Goal: Information Seeking & Learning: Find specific fact

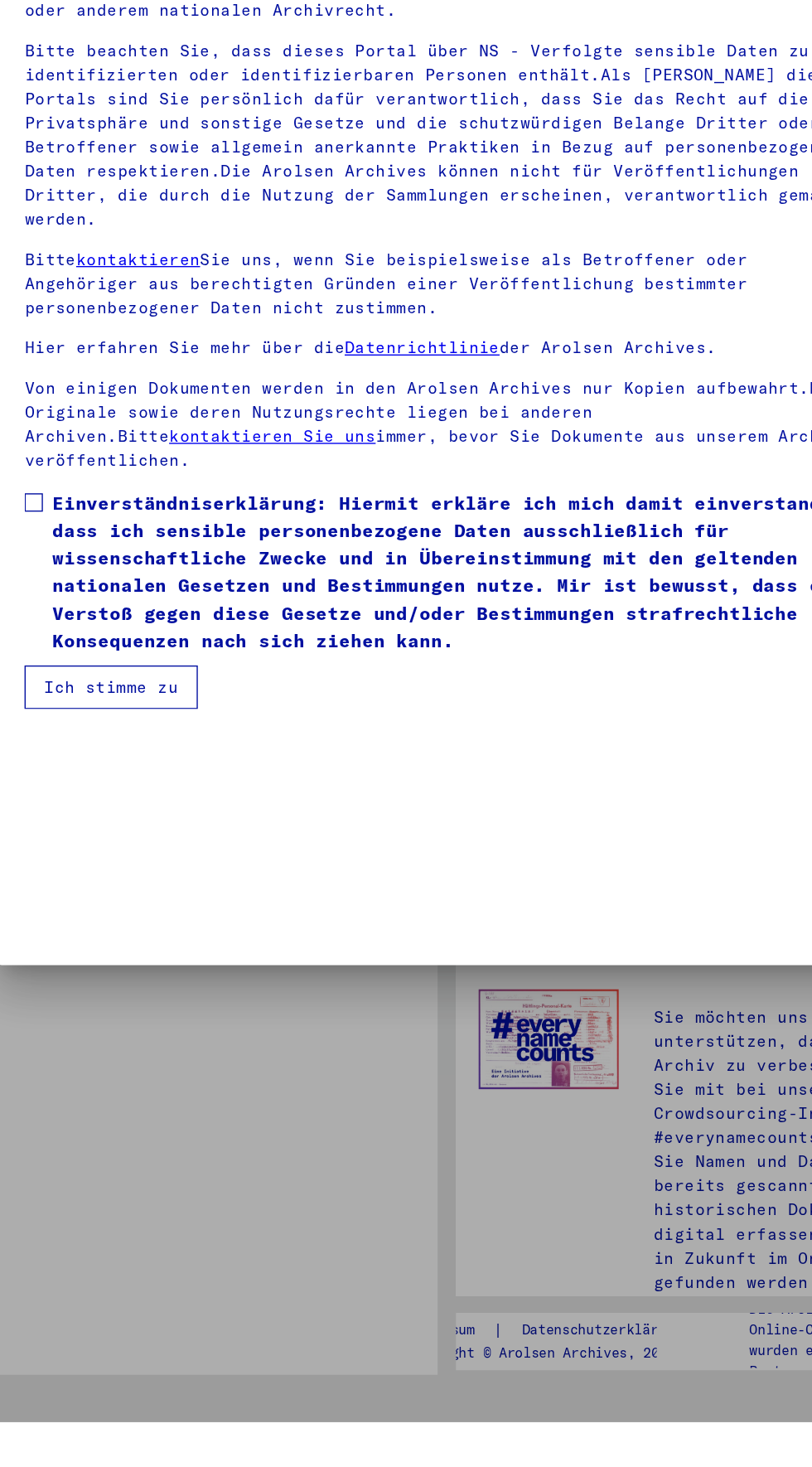
click at [114, 952] on button "Ich stimme zu" at bounding box center [164, 936] width 126 height 32
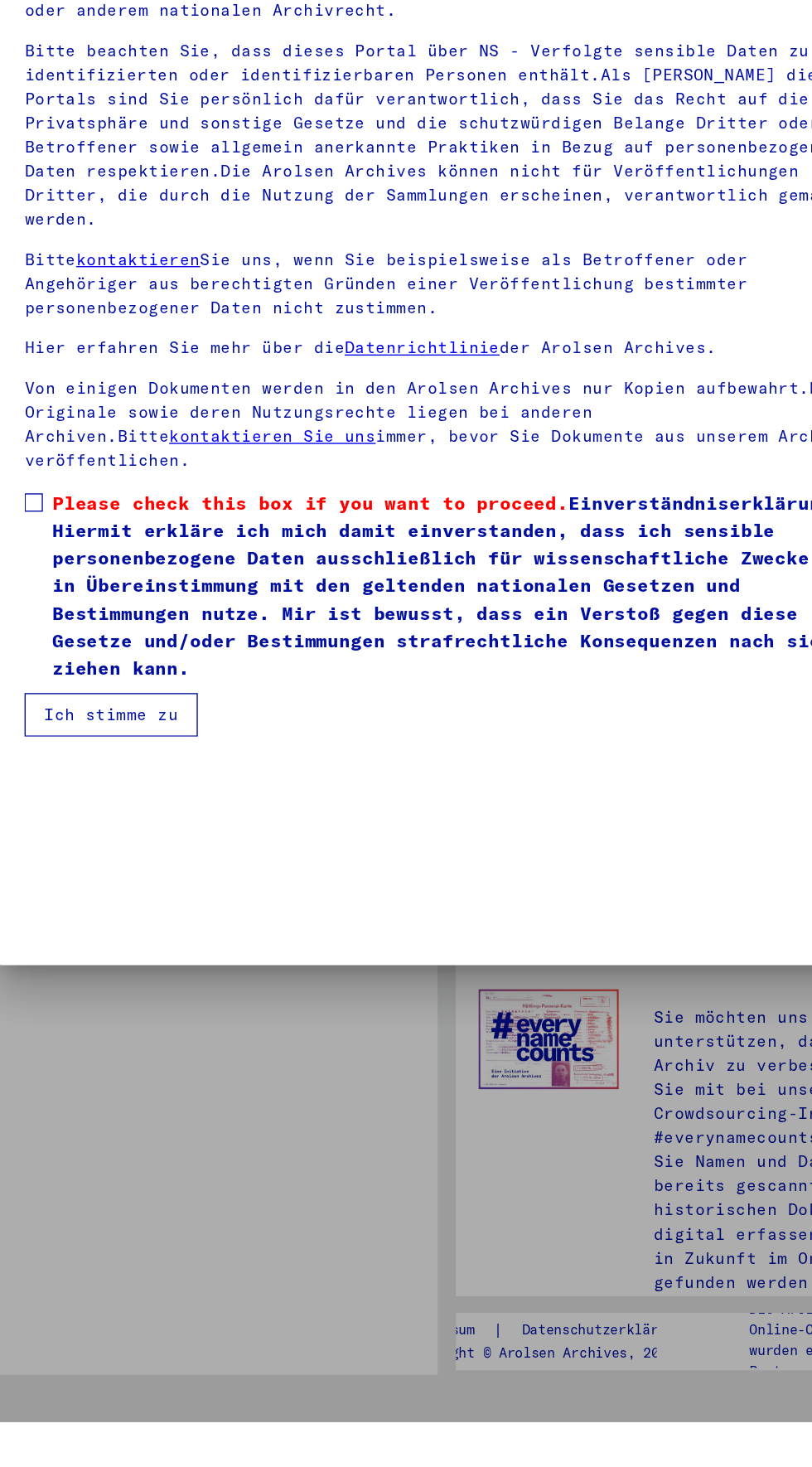
click at [108, 809] on span at bounding box center [108, 804] width 14 height 14
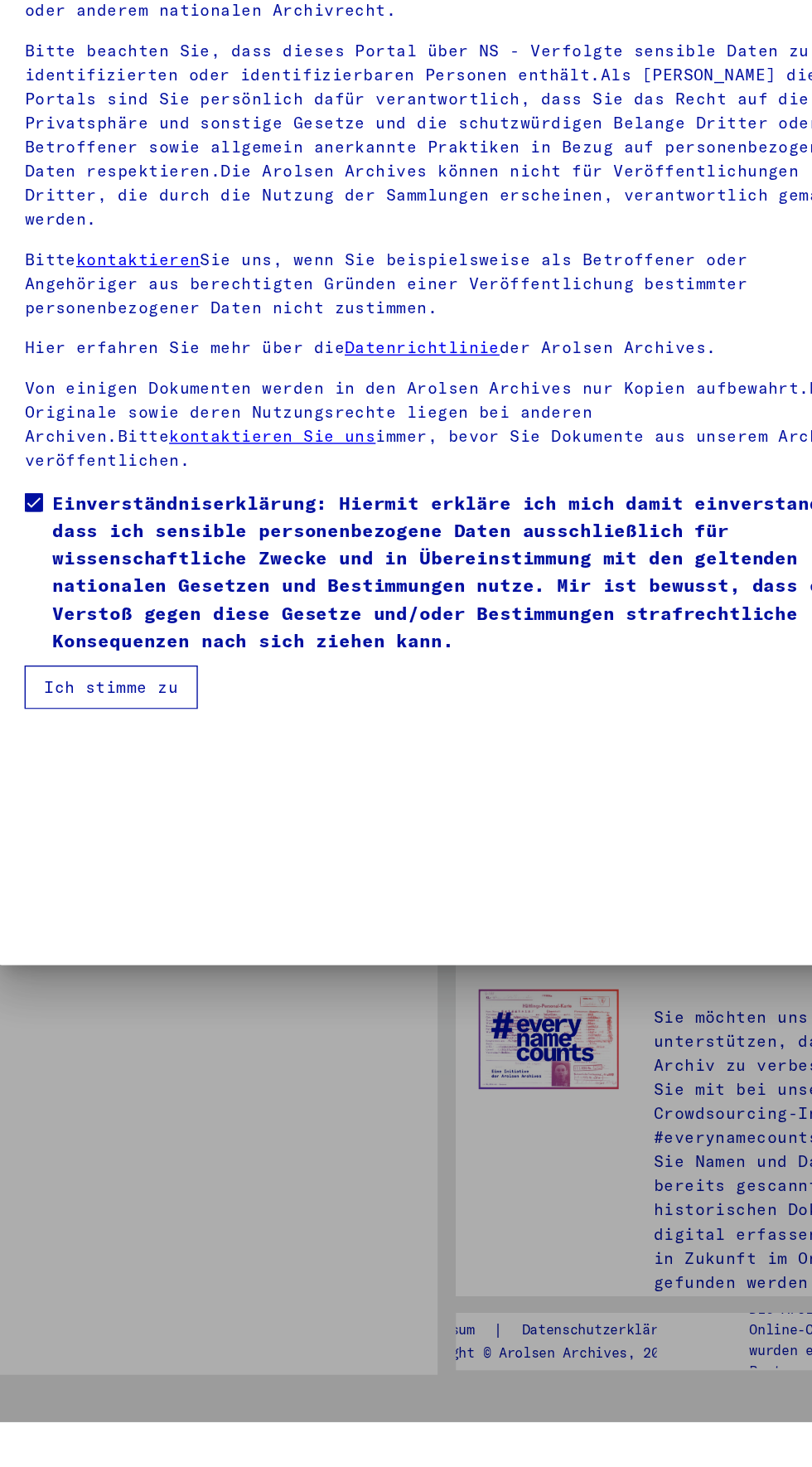
click at [101, 952] on button "Ich stimme zu" at bounding box center [164, 936] width 126 height 32
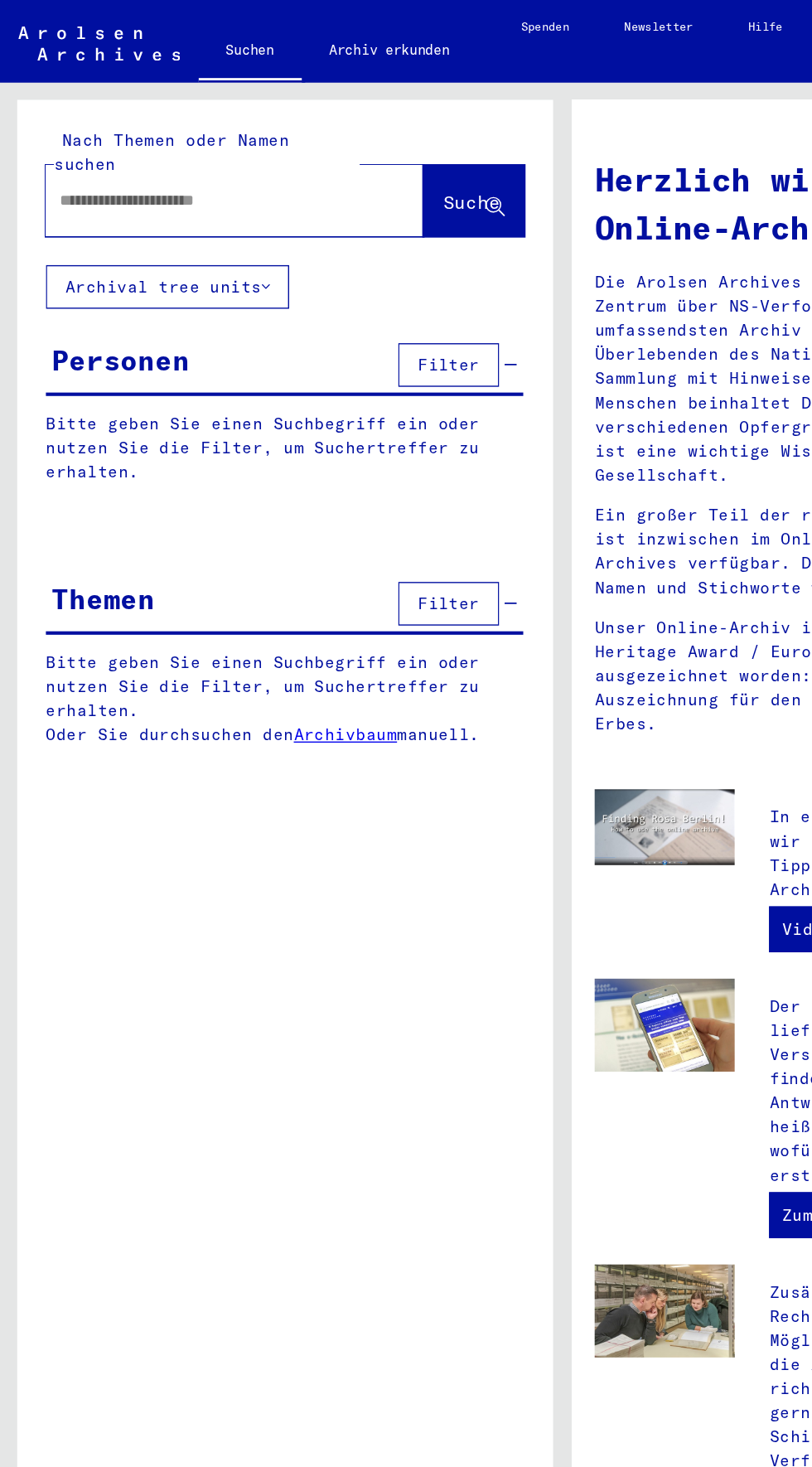
scroll to position [0, 0]
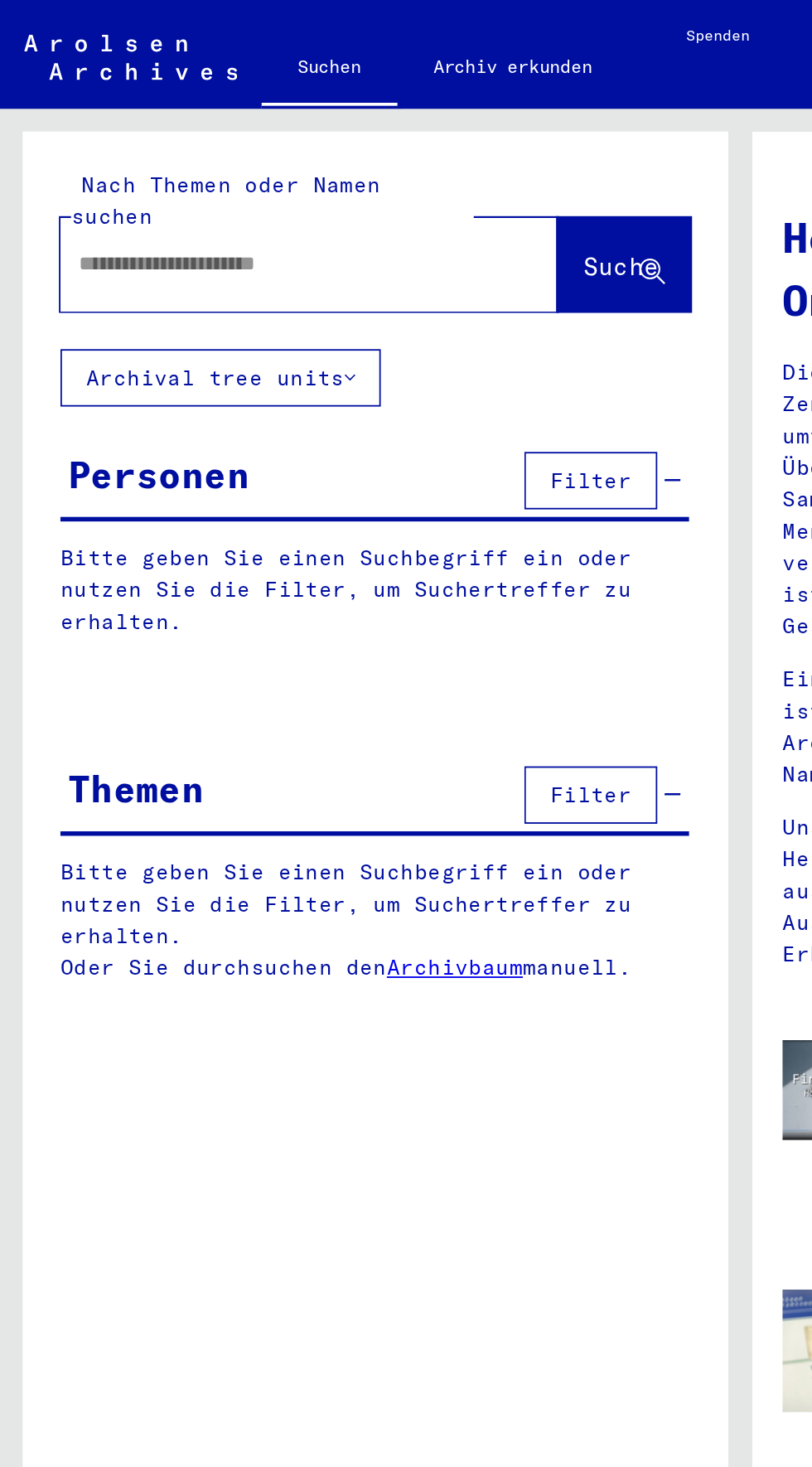
click at [56, 191] on button "Archival tree units" at bounding box center [121, 207] width 176 height 32
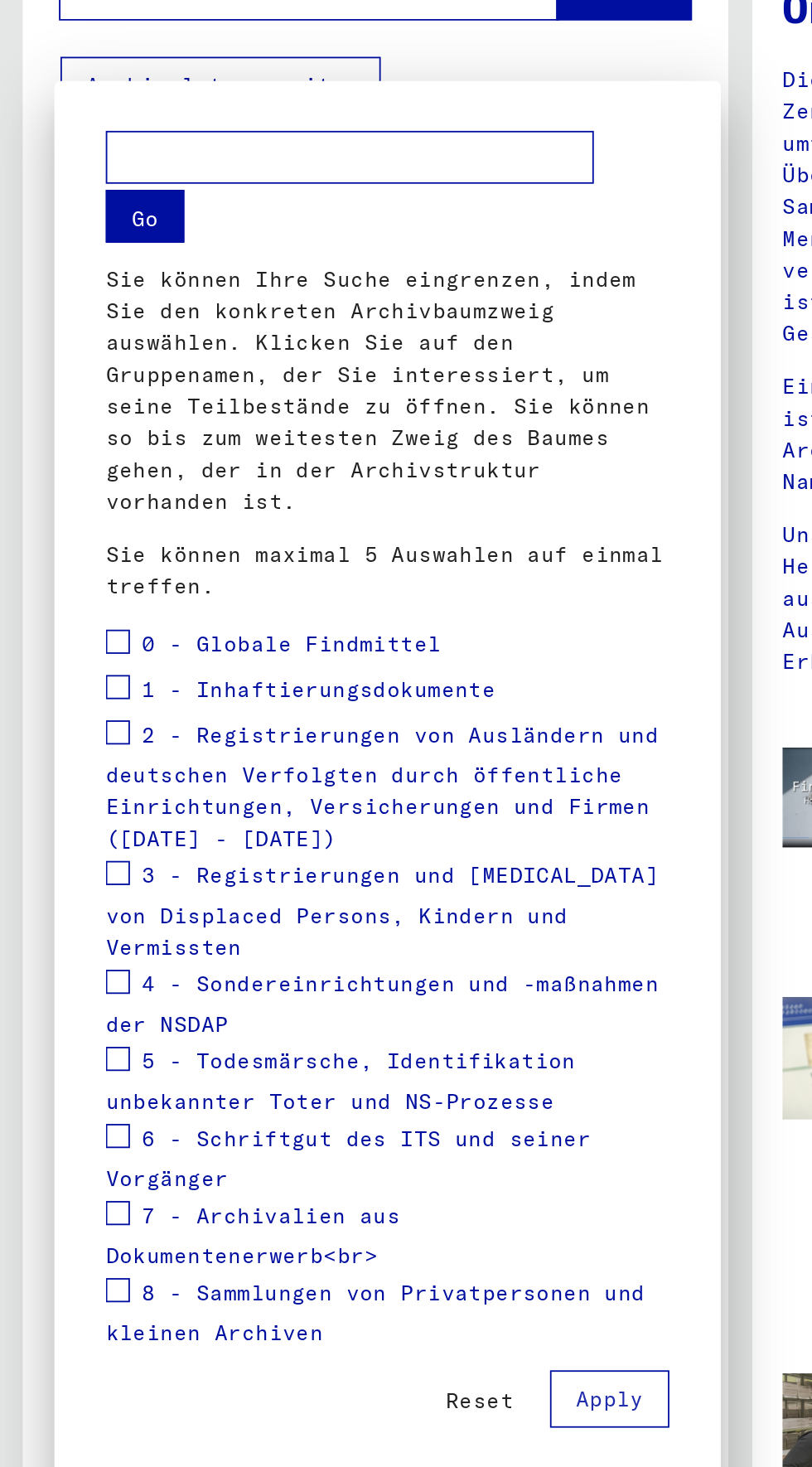
click at [420, 567] on div at bounding box center [406, 733] width 812 height 1467
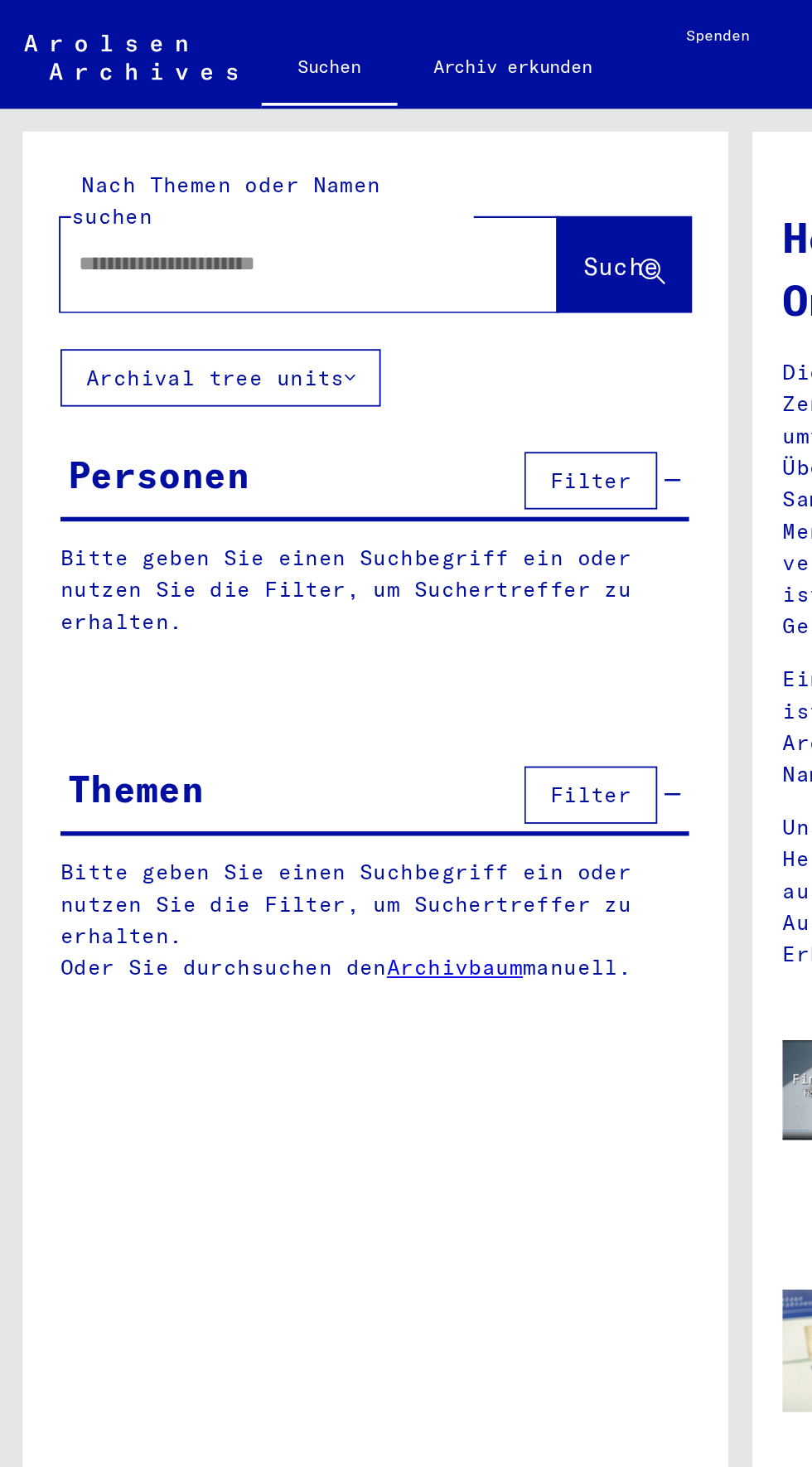
scroll to position [24, 0]
click at [84, 136] on input "text" at bounding box center [150, 145] width 213 height 17
click at [333, 137] on span "Suche" at bounding box center [340, 145] width 42 height 16
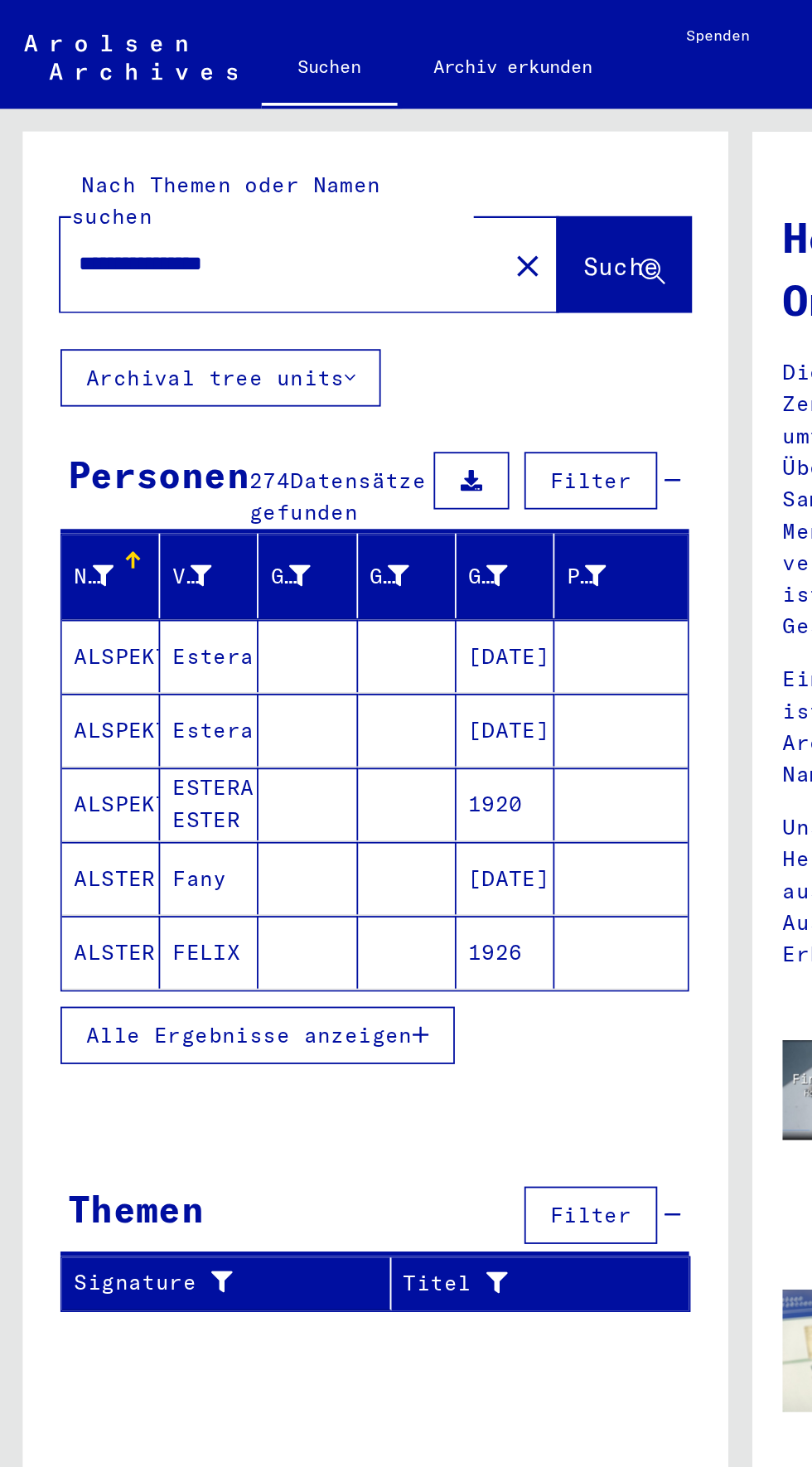
scroll to position [80, 0]
click at [55, 552] on button "Alle Ergebnisse anzeigen" at bounding box center [141, 568] width 216 height 32
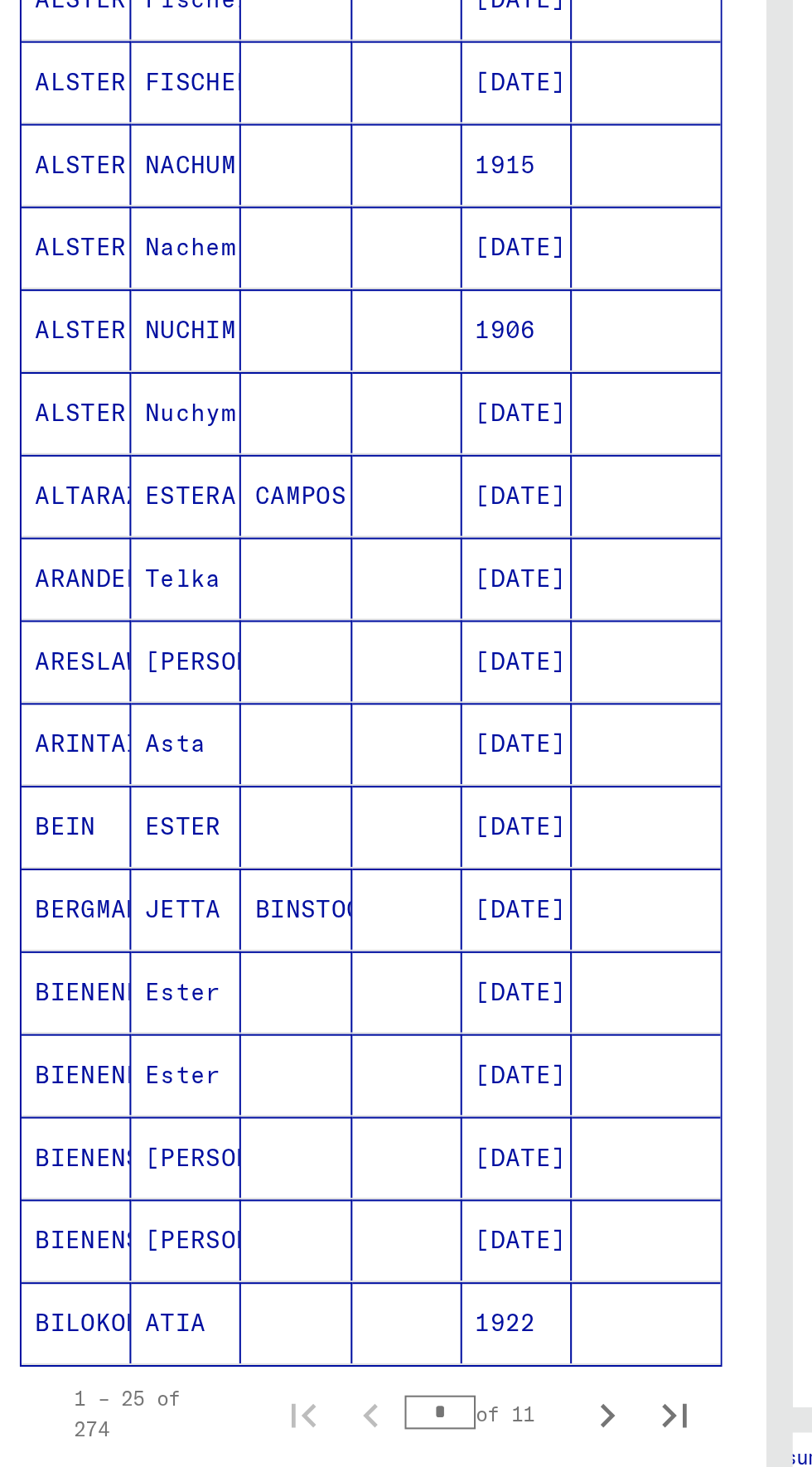
scroll to position [0, 0]
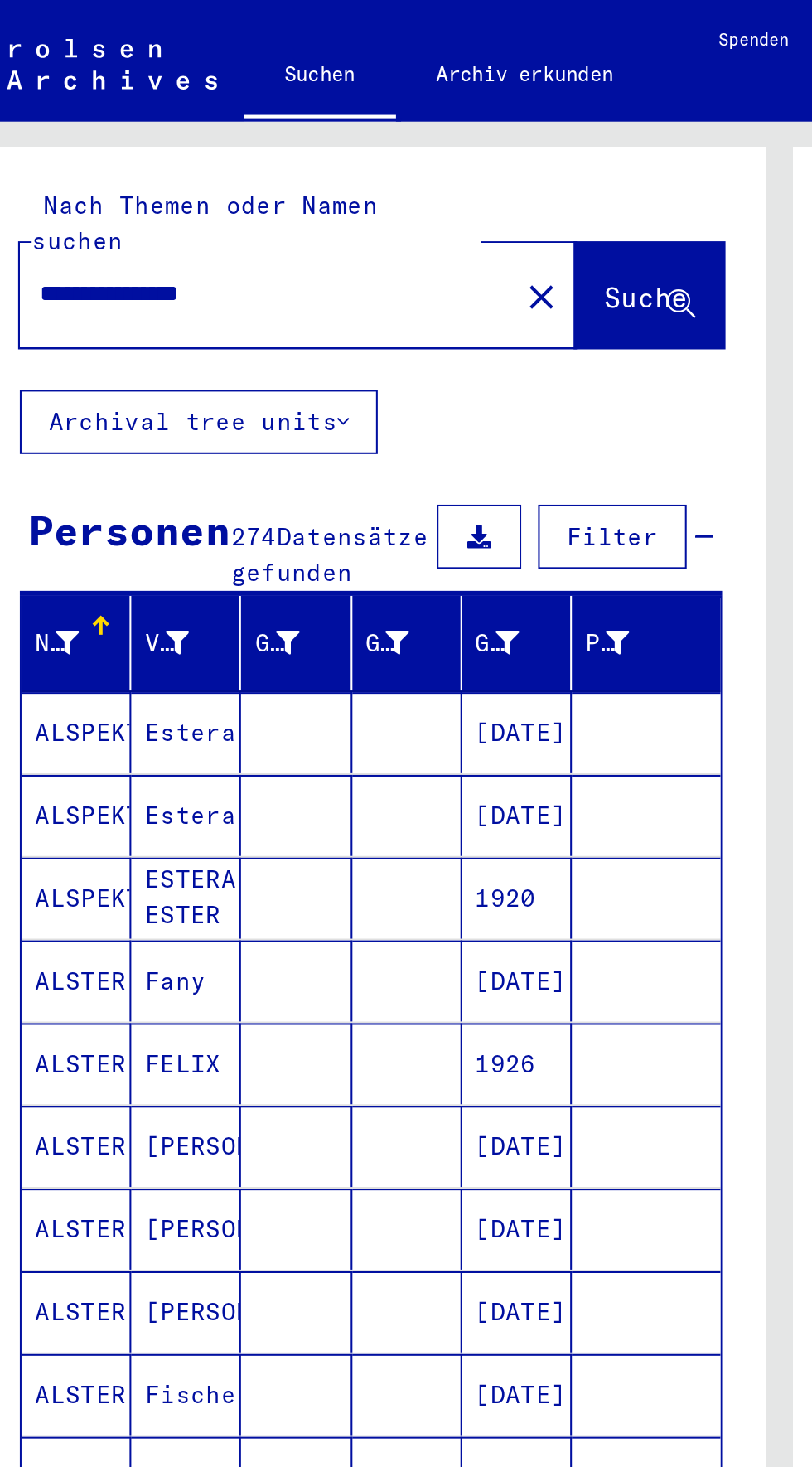
click at [114, 136] on input "**********" at bounding box center [150, 145] width 213 height 17
type input "******"
click at [332, 137] on span "Suche" at bounding box center [340, 145] width 42 height 16
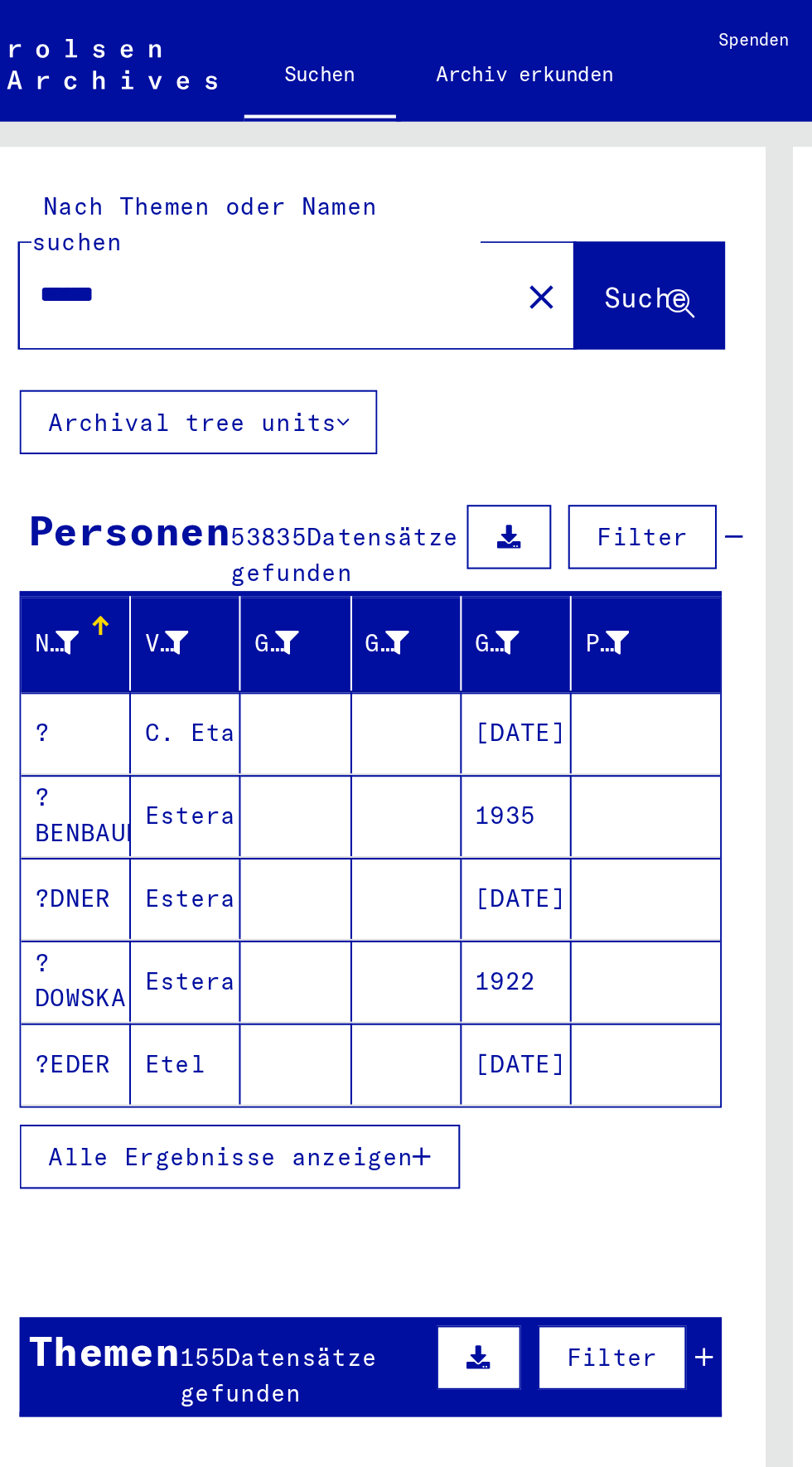
click at [225, 574] on button "Alle Ergebnisse anzeigen" at bounding box center [141, 568] width 216 height 32
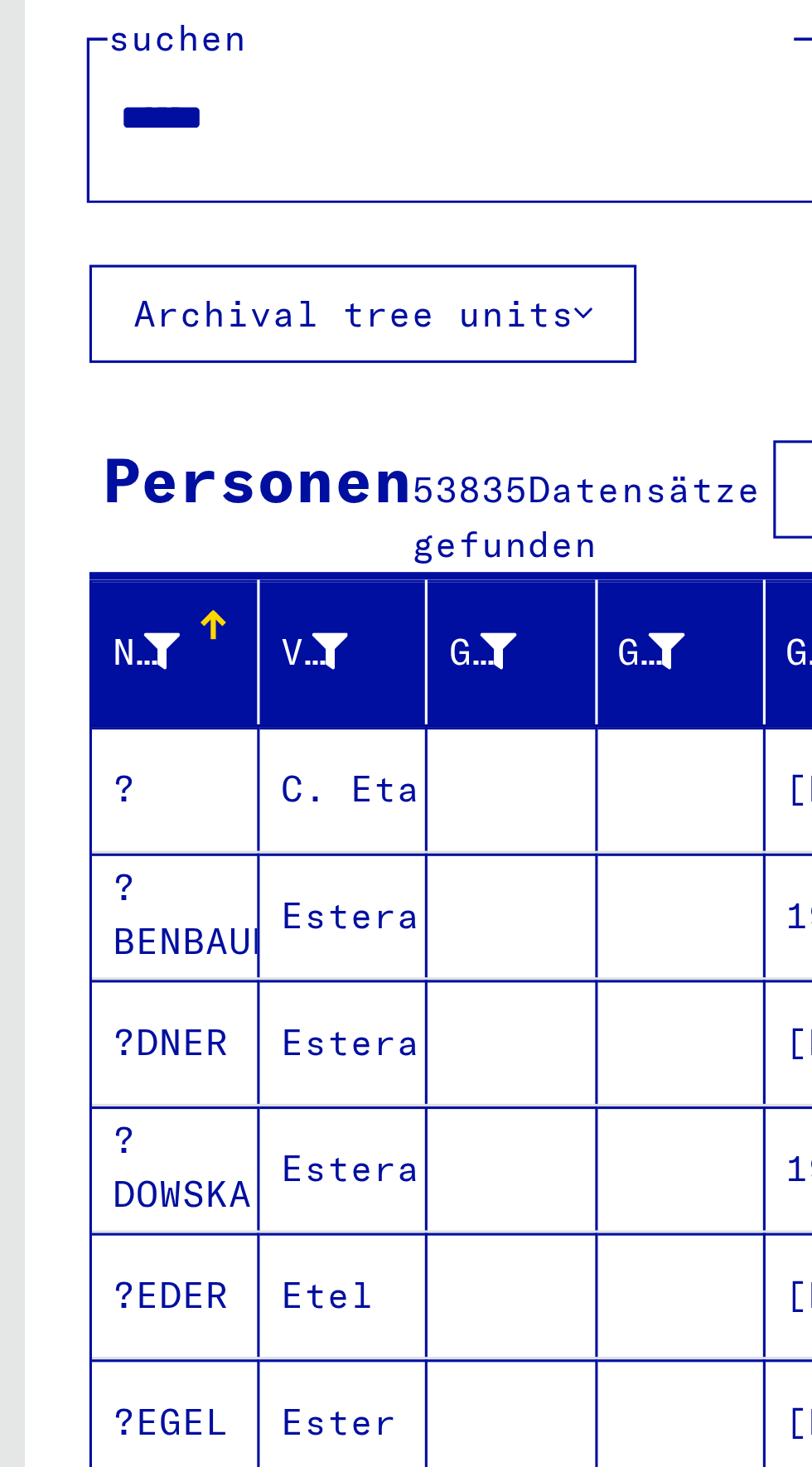
scroll to position [0, 2]
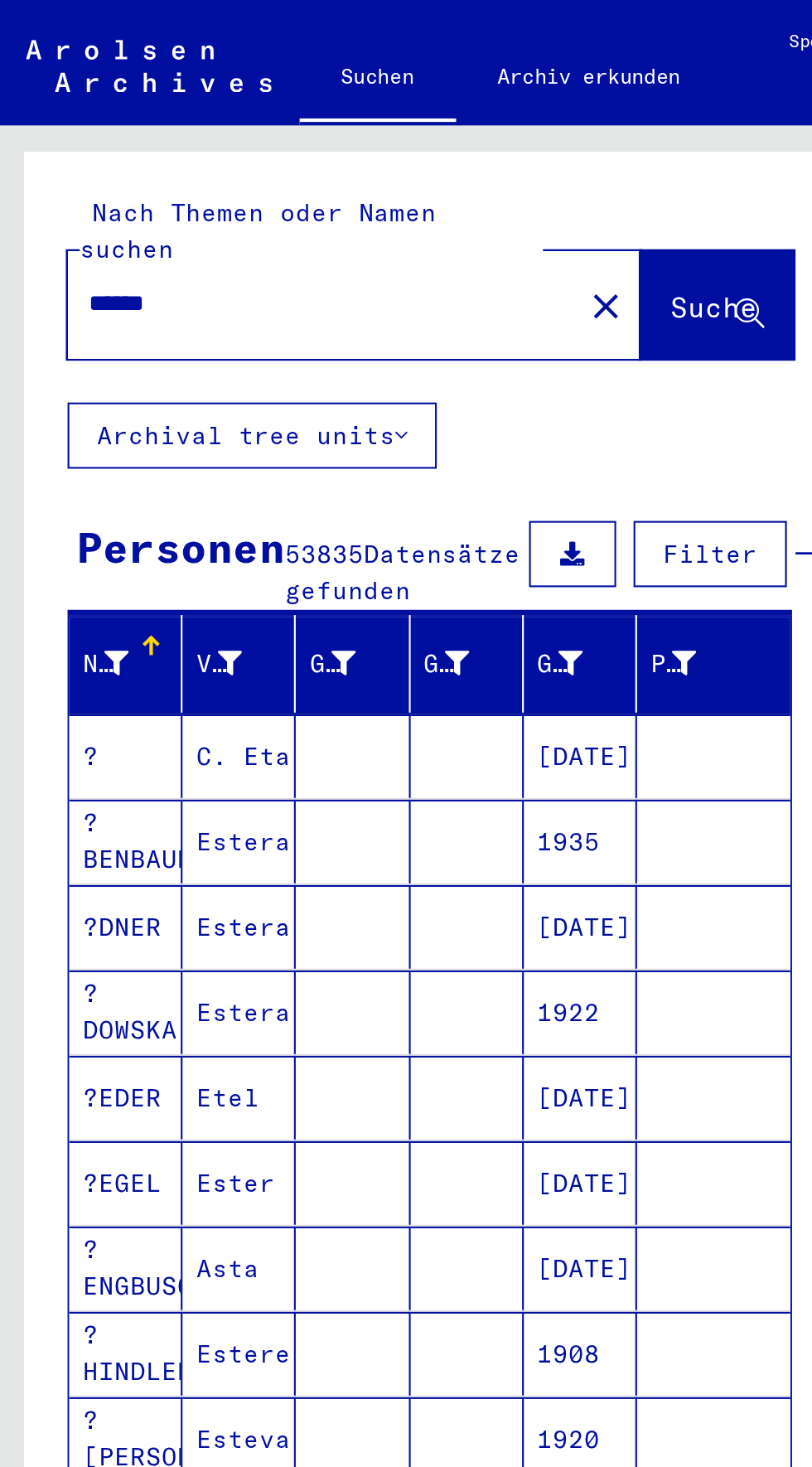
click at [348, 248] on button "Filter" at bounding box center [339, 264] width 73 height 32
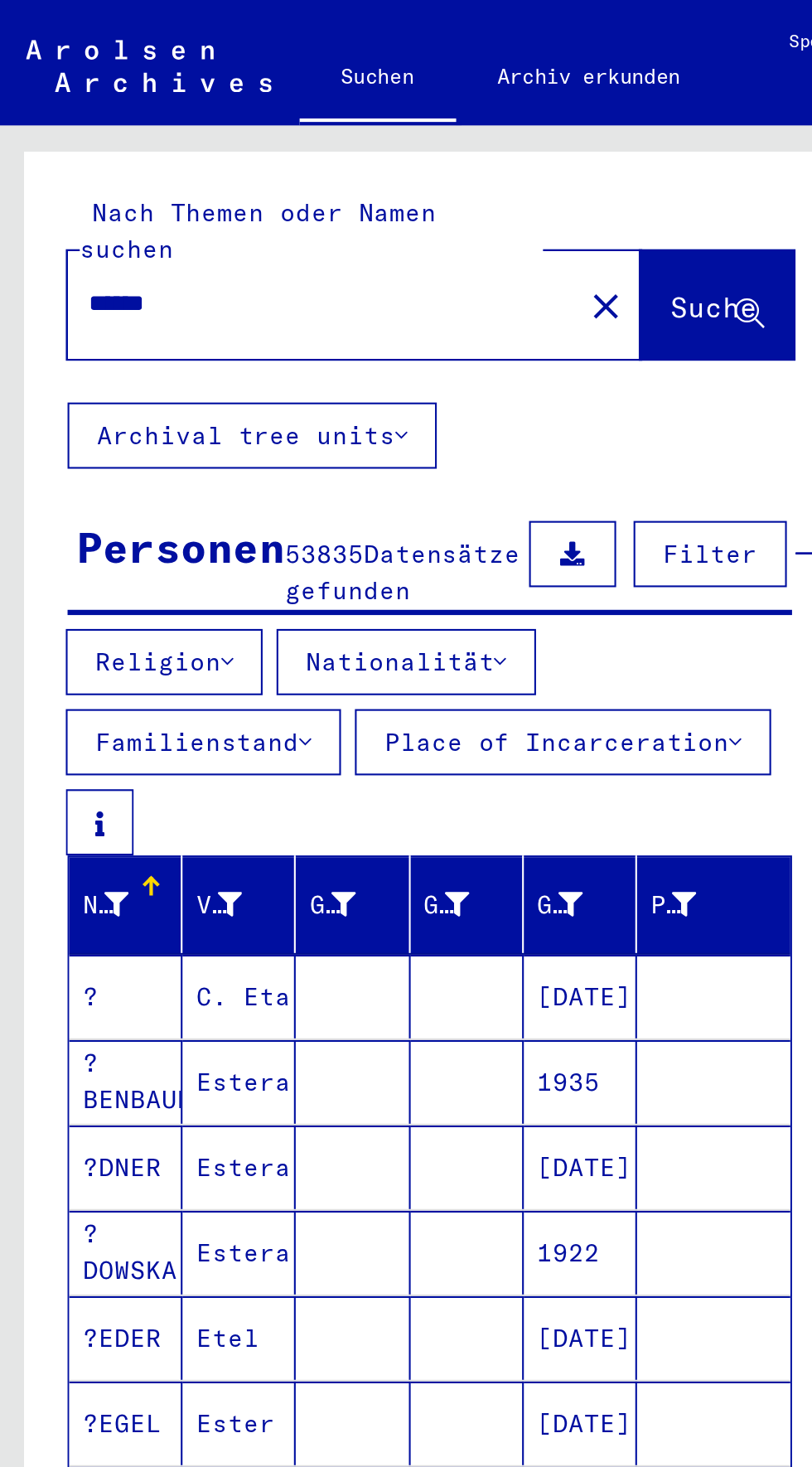
click at [229, 312] on button "Nationalität" at bounding box center [194, 315] width 124 height 32
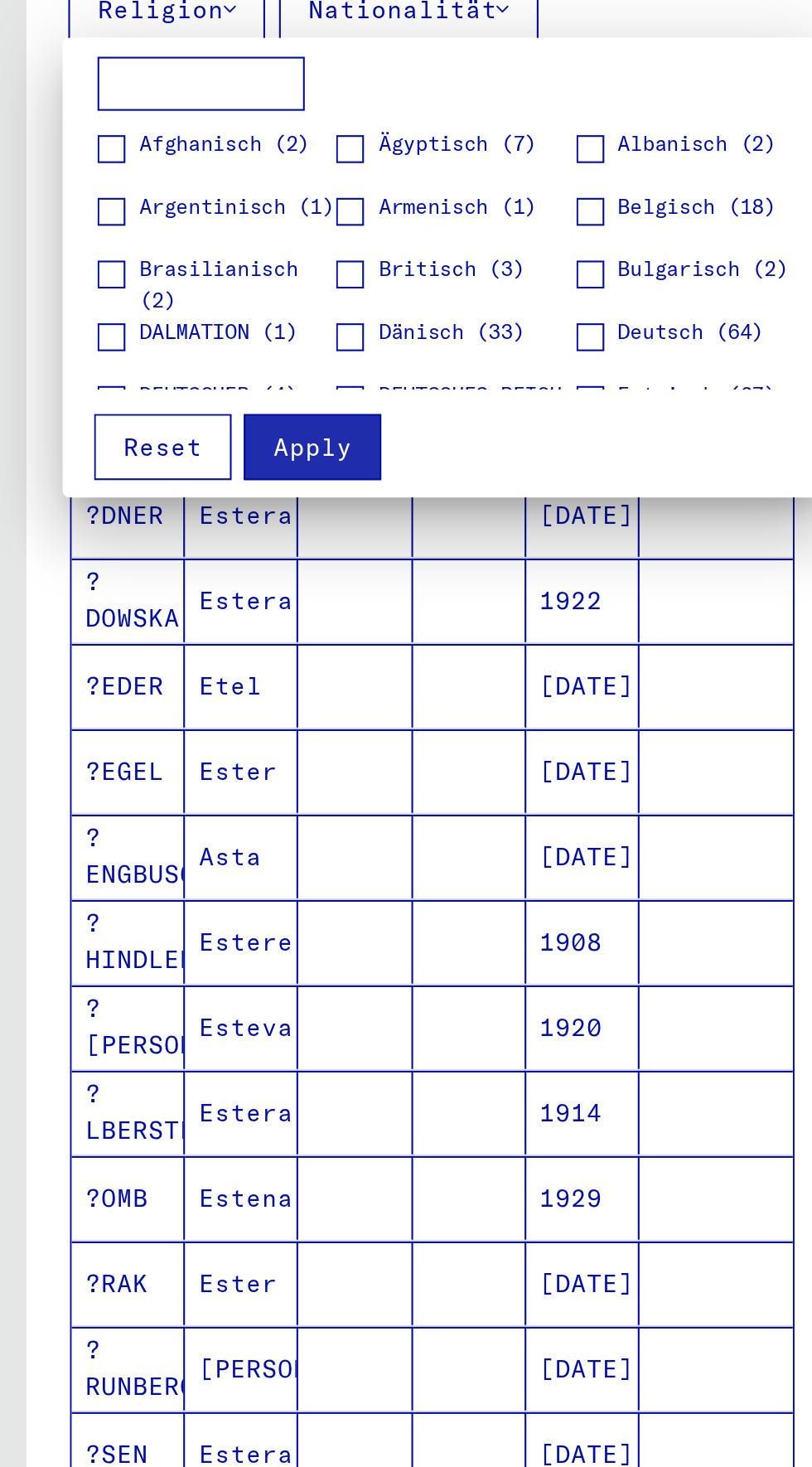
click at [76, 353] on input at bounding box center [96, 350] width 98 height 26
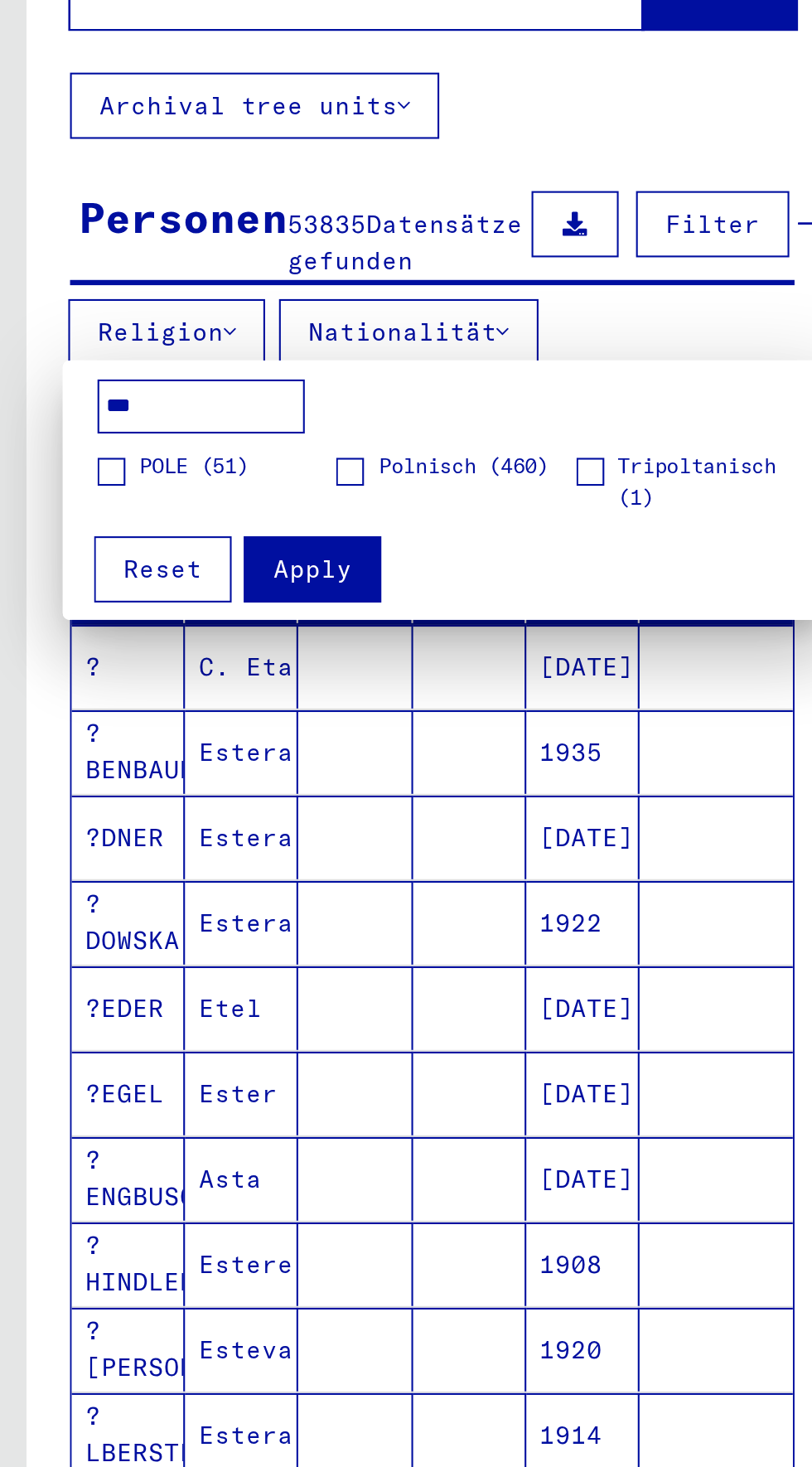
type input "***"
click at [166, 376] on span at bounding box center [167, 381] width 14 height 14
click at [140, 428] on span "Apply" at bounding box center [149, 427] width 38 height 14
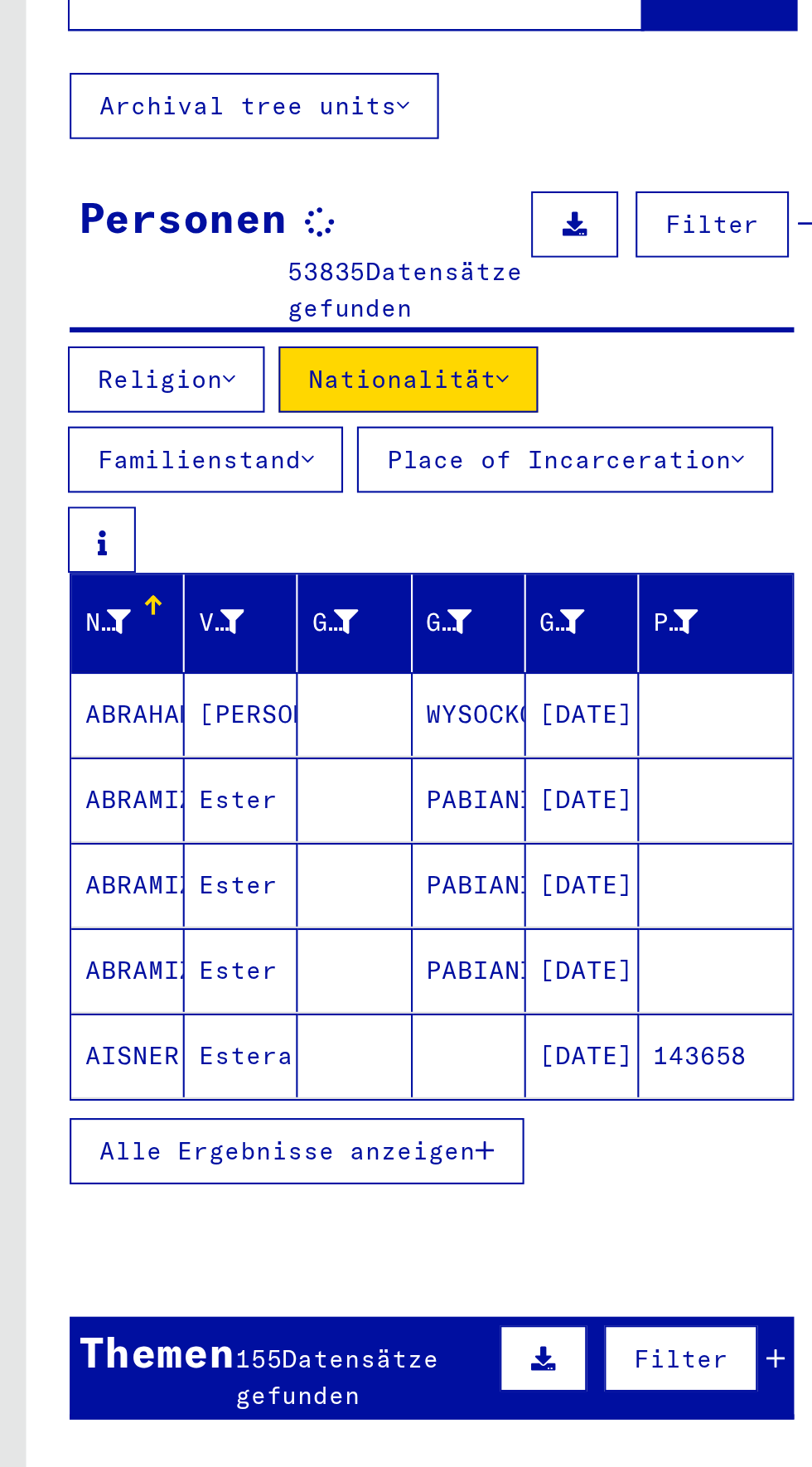
click at [217, 697] on span "Alle Ergebnisse anzeigen" at bounding box center [136, 704] width 179 height 14
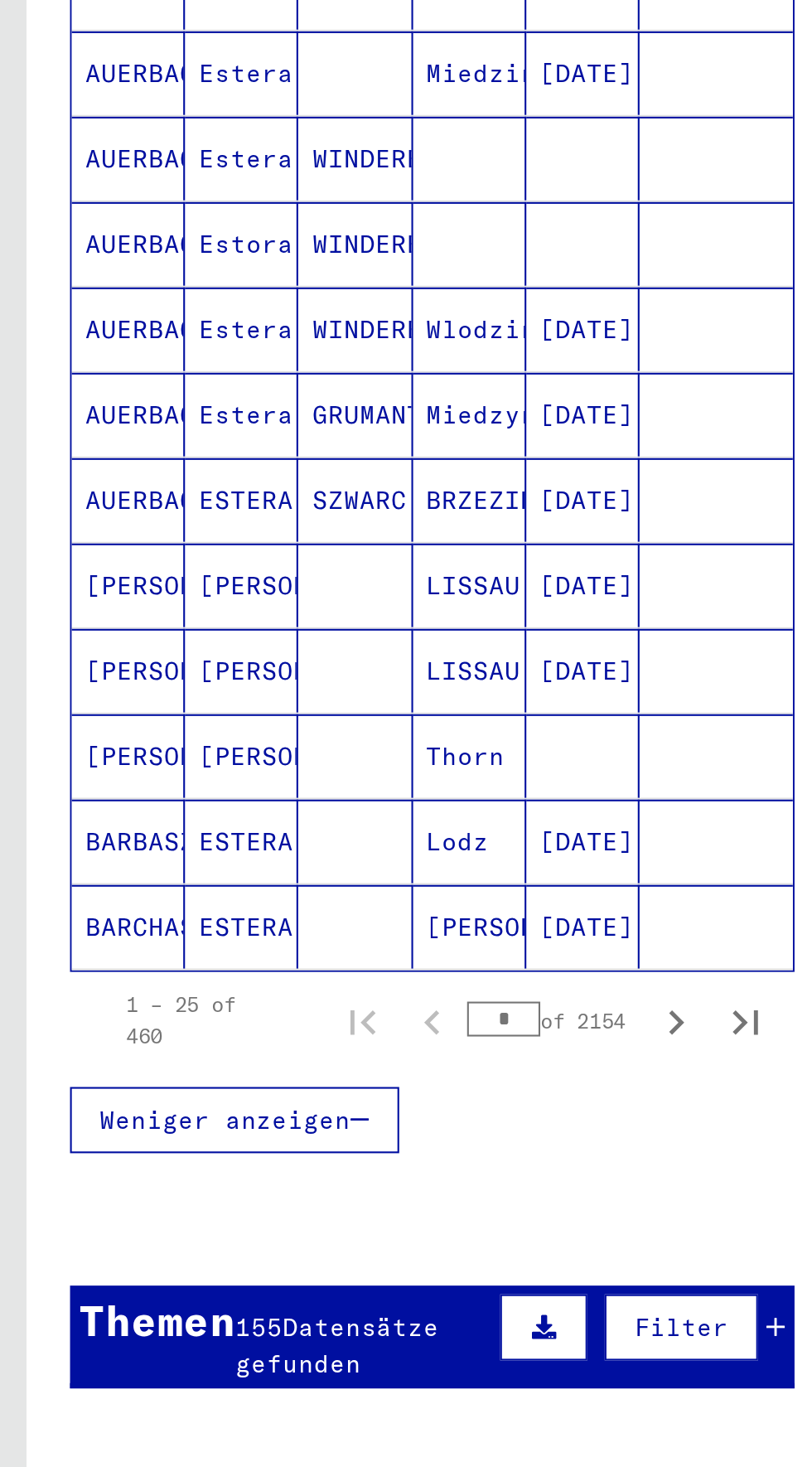
scroll to position [318, 0]
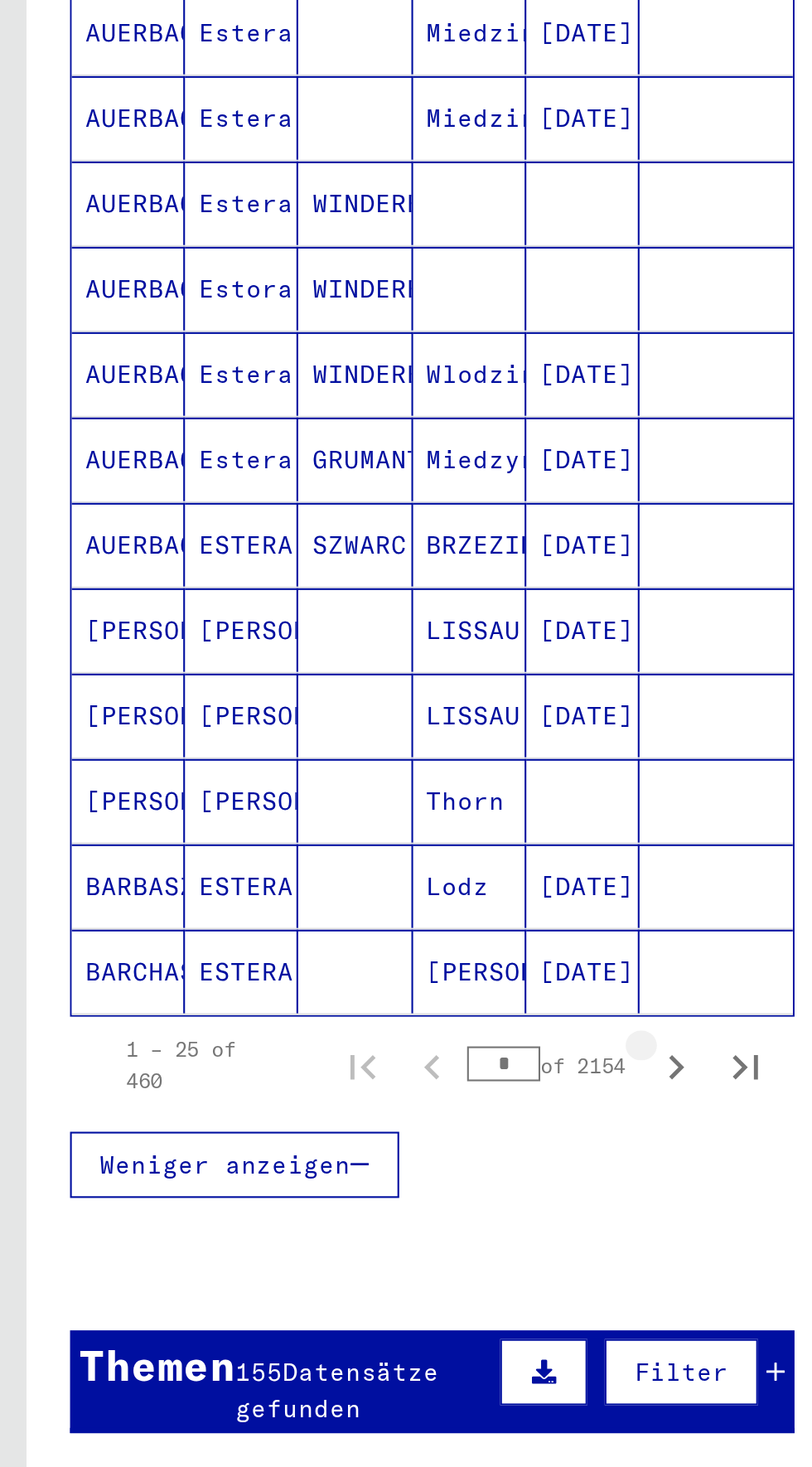
click at [319, 1171] on icon "Next page" at bounding box center [322, 1177] width 8 height 12
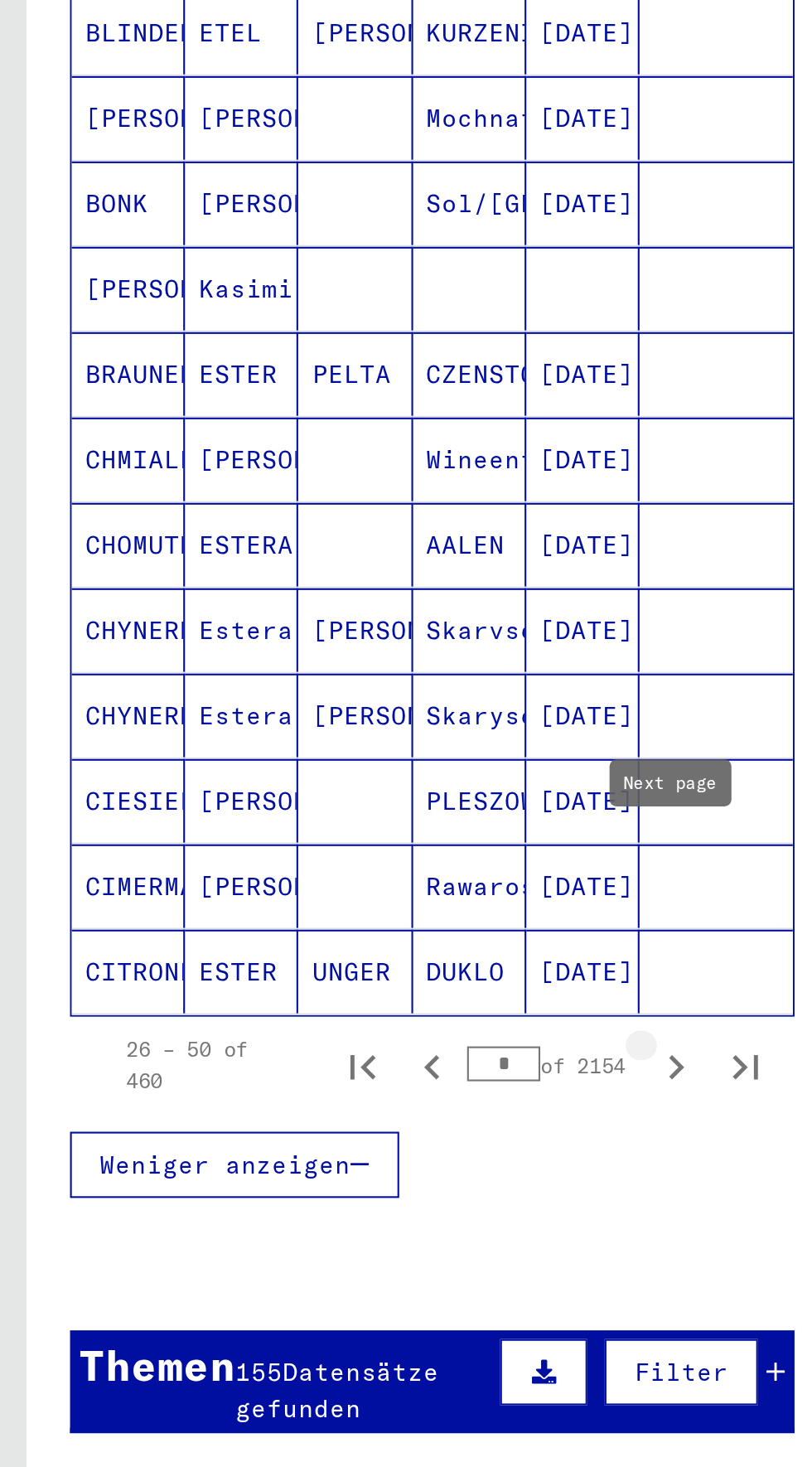
click at [317, 1166] on icon "Next page" at bounding box center [322, 1177] width 23 height 23
type input "*"
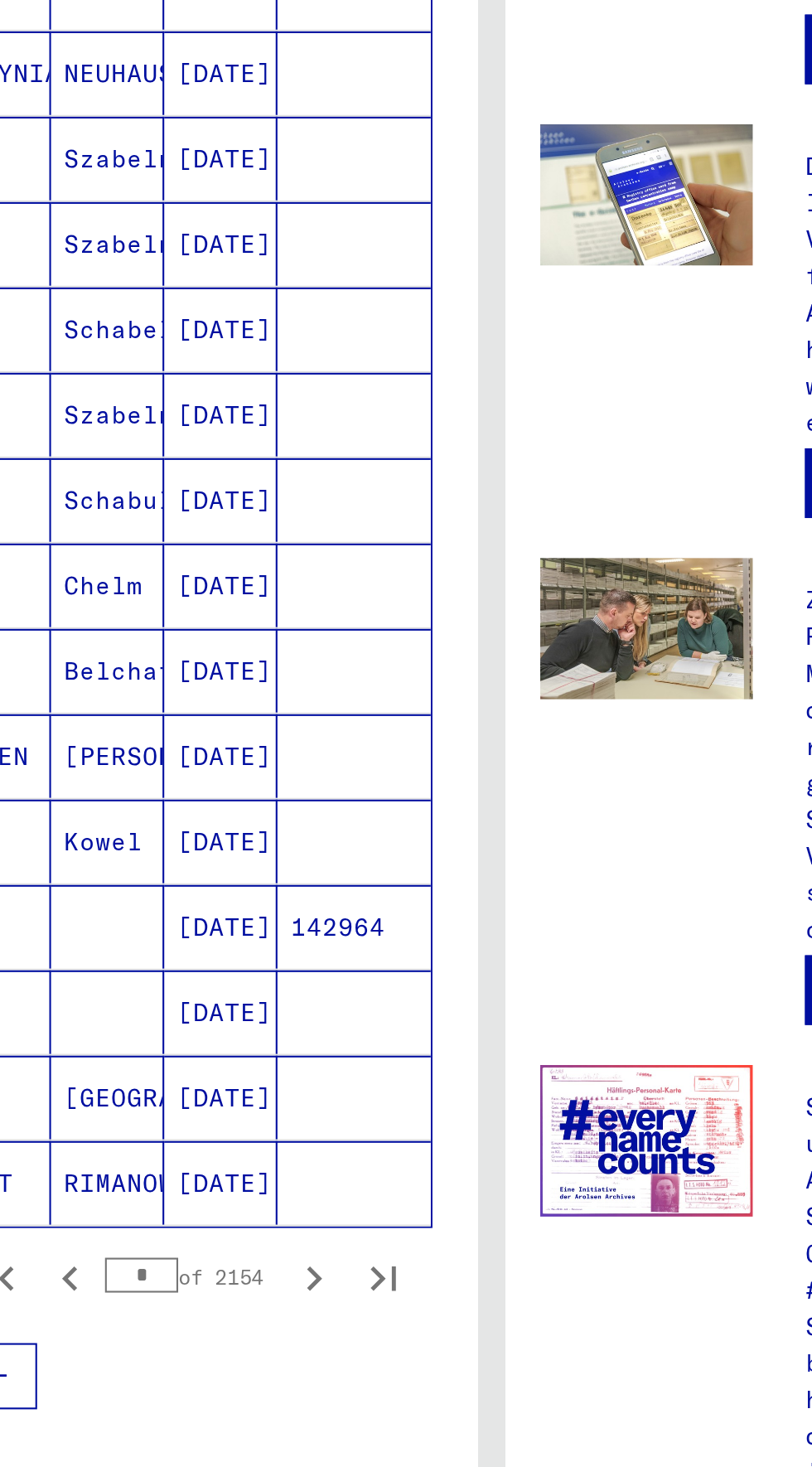
scroll to position [0, 0]
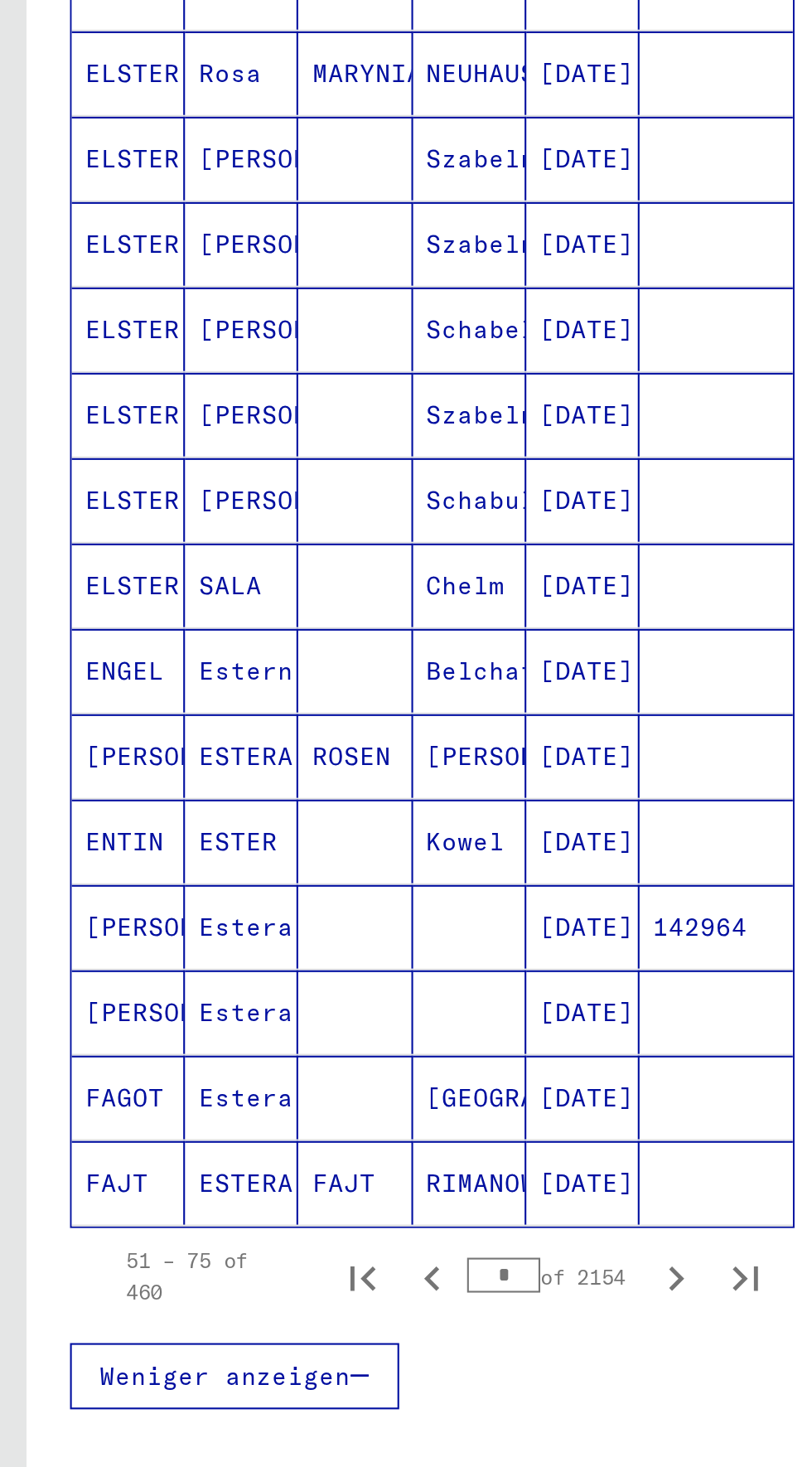
click at [68, 1086] on mat-cell "[PERSON_NAME]" at bounding box center [61, 1088] width 54 height 40
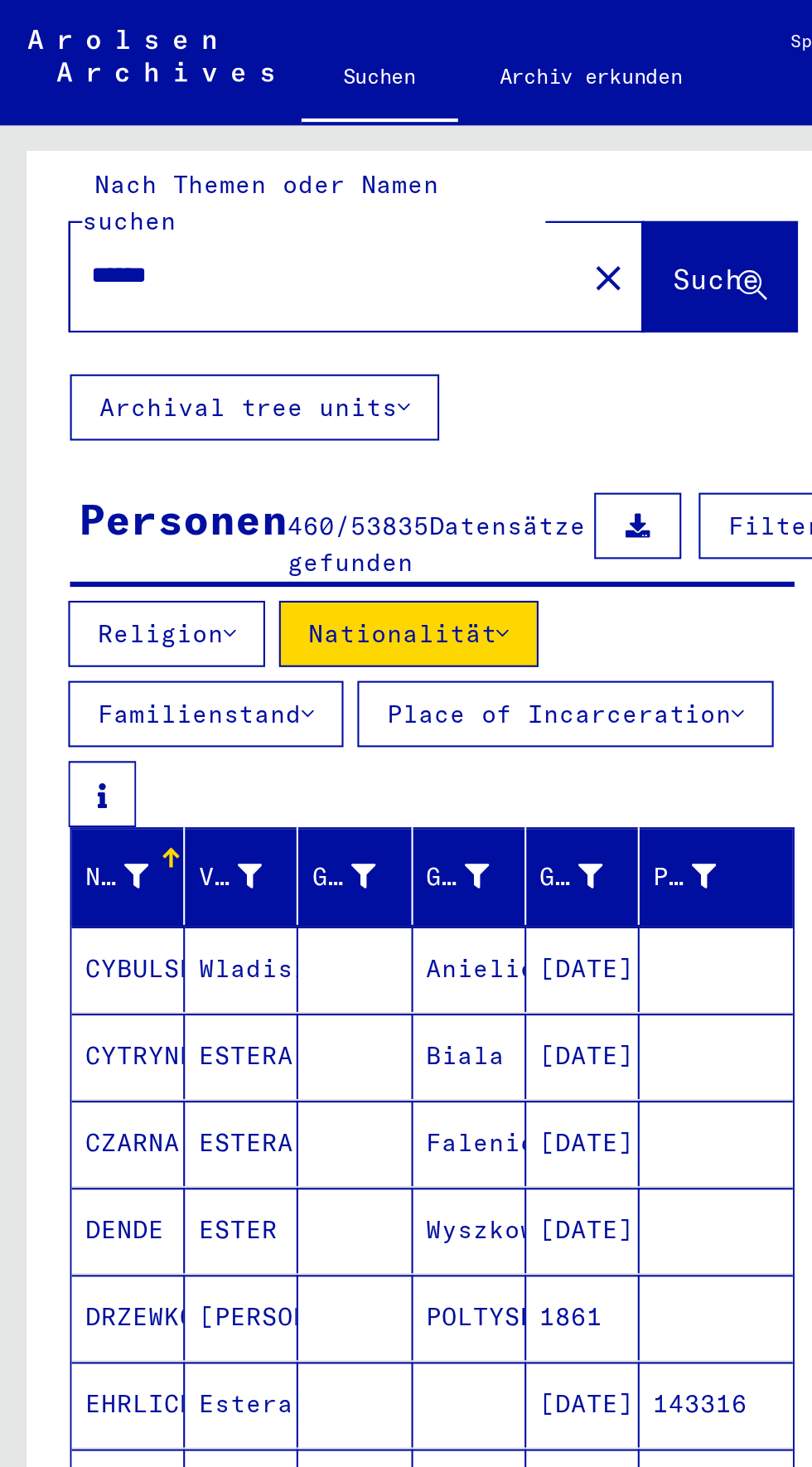
scroll to position [14, 0]
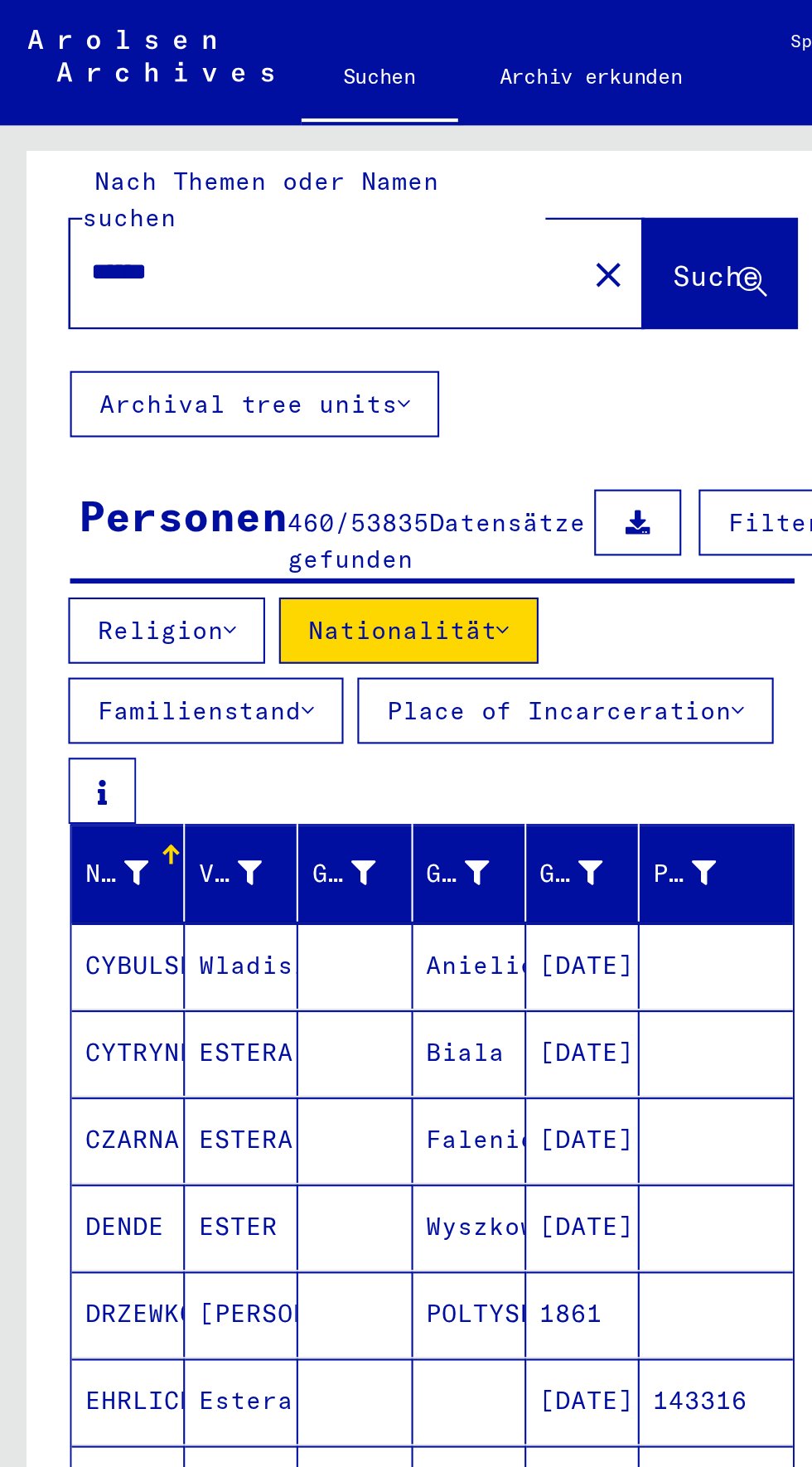
click at [56, 180] on button "Archival tree units" at bounding box center [121, 192] width 176 height 32
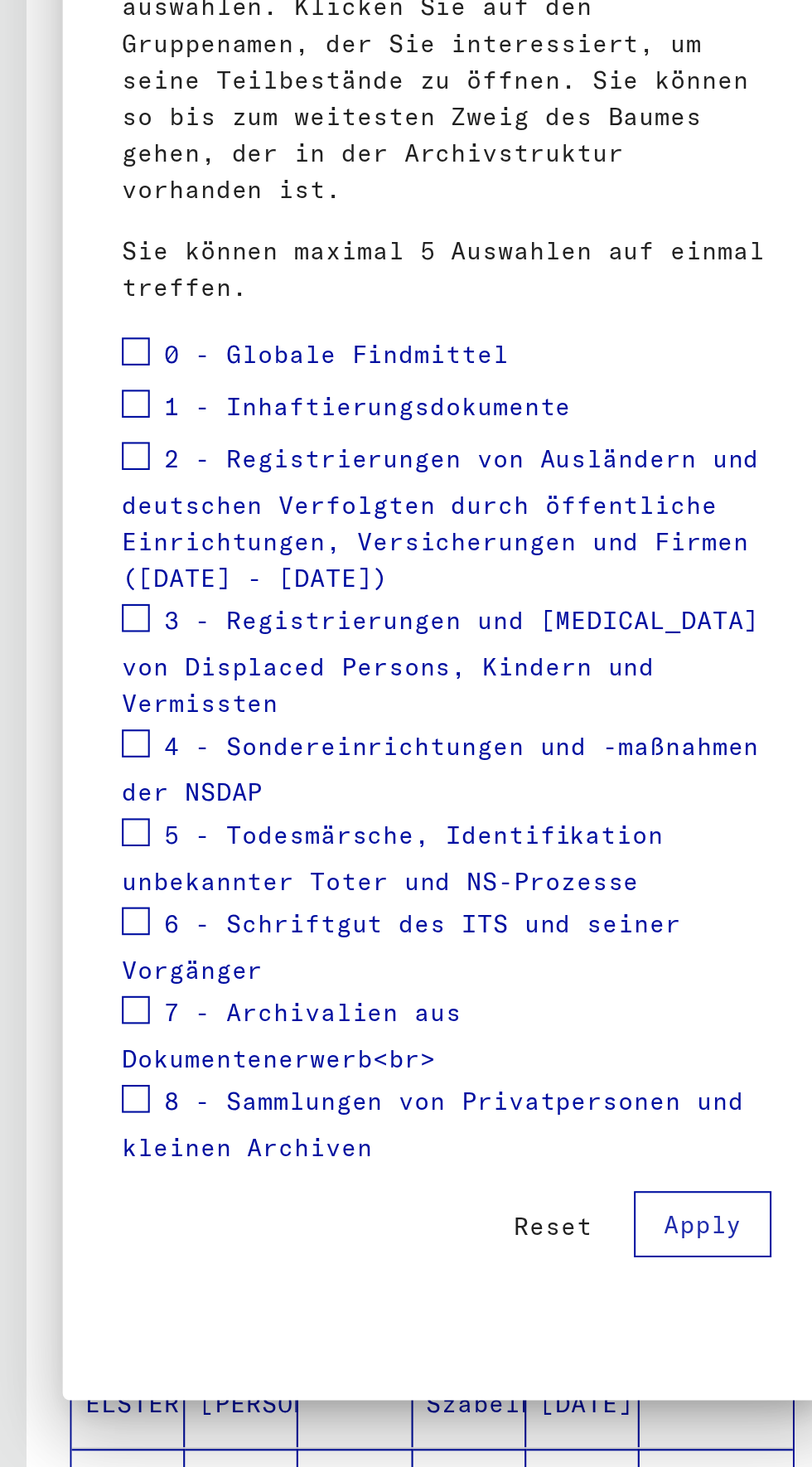
click at [11, 512] on div at bounding box center [406, 733] width 812 height 1467
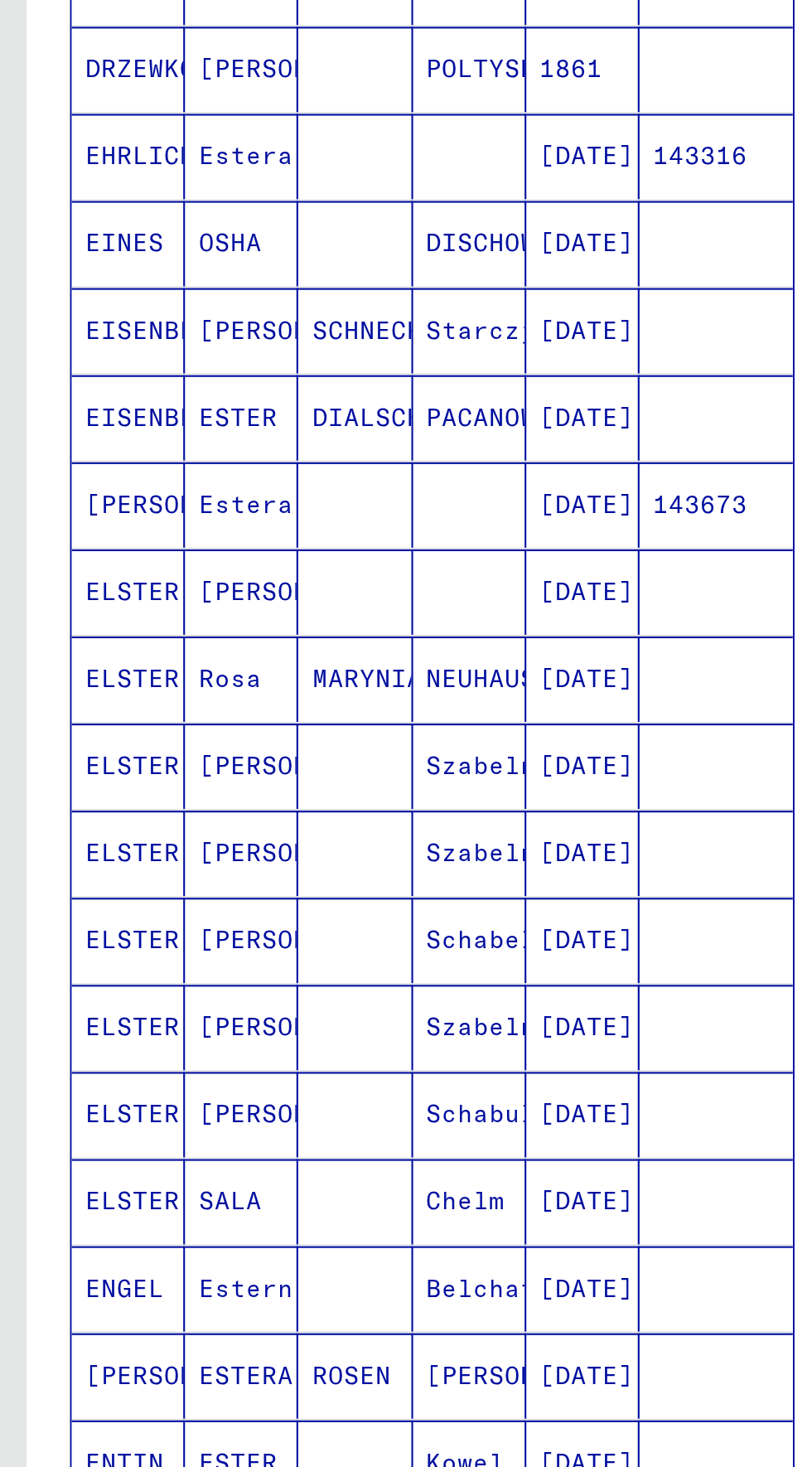
scroll to position [0, 0]
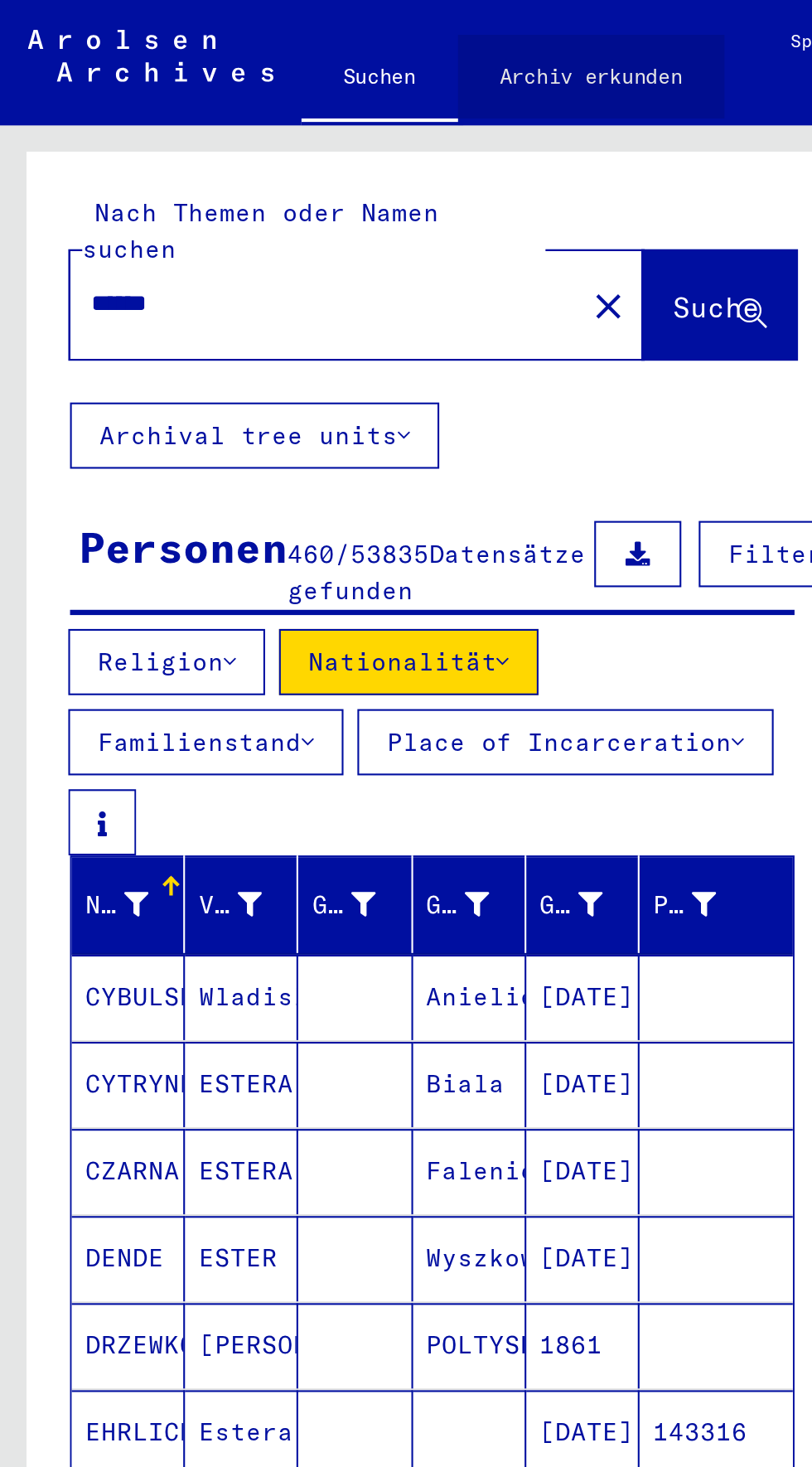
click at [270, 30] on link "Archiv erkunden" at bounding box center [281, 36] width 126 height 40
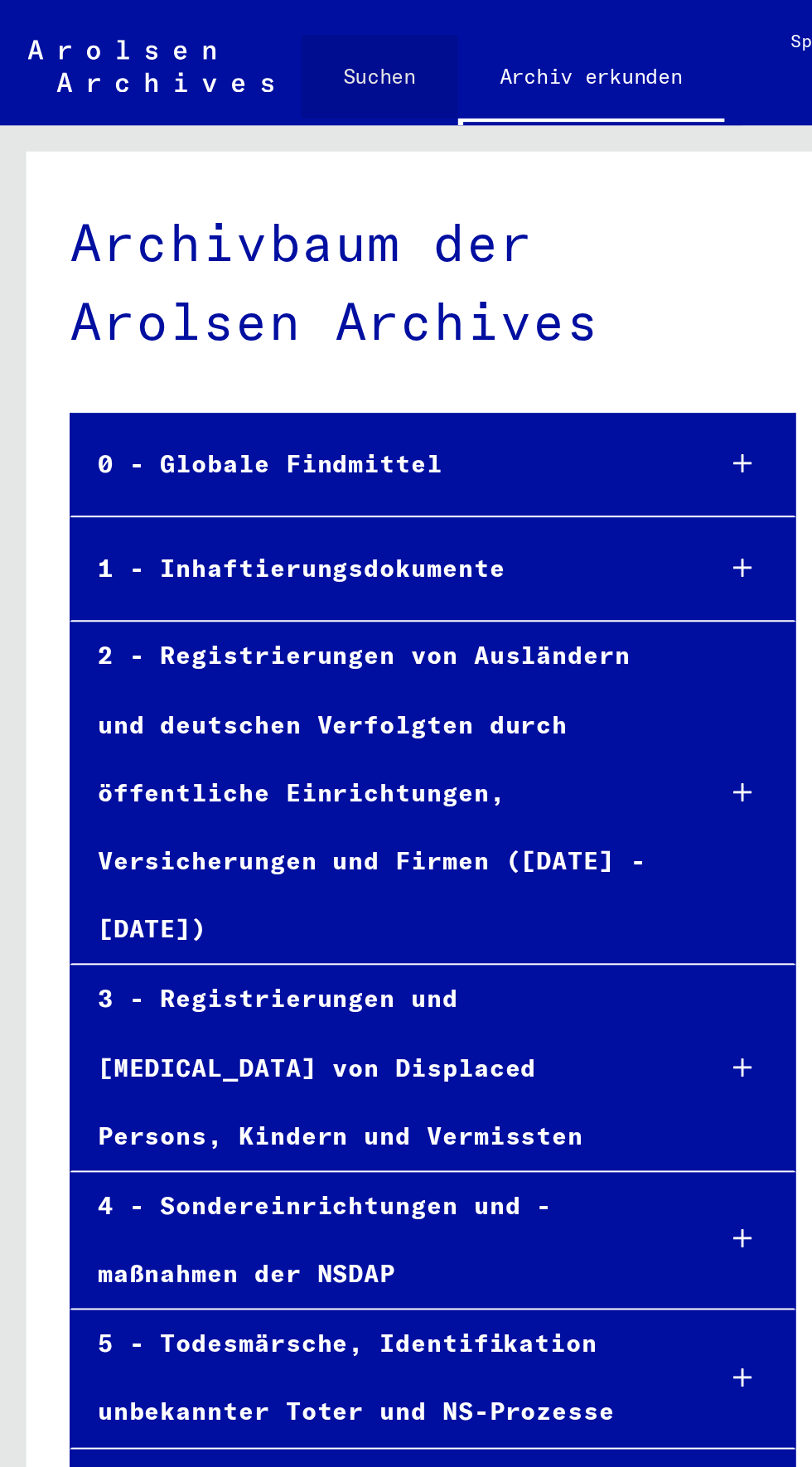
click at [170, 42] on link "Suchen" at bounding box center [180, 36] width 74 height 40
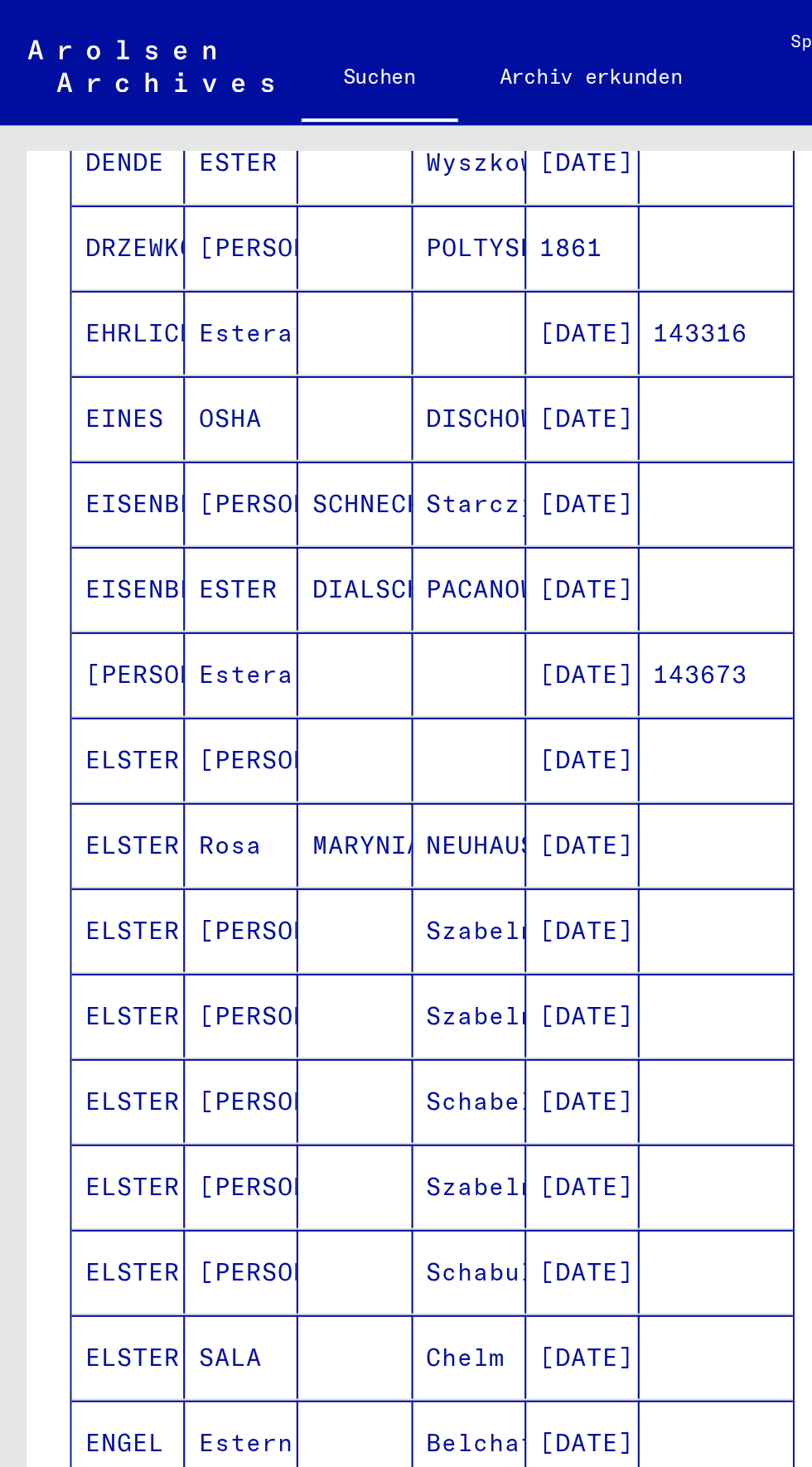
scroll to position [53, 0]
click at [103, 382] on mat-cell "Rosa" at bounding box center [115, 402] width 54 height 40
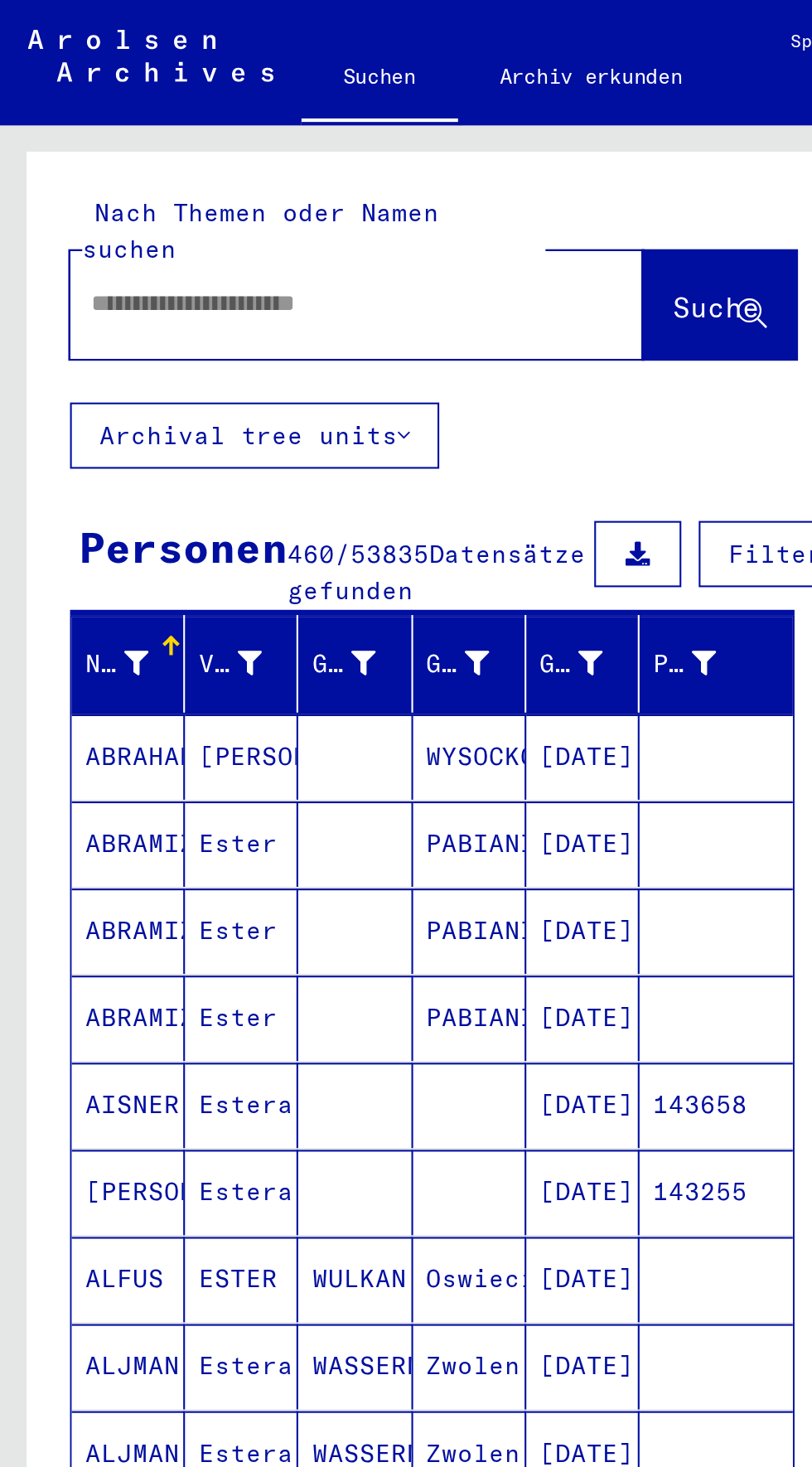
click at [224, 310] on icon at bounding box center [227, 316] width 12 height 12
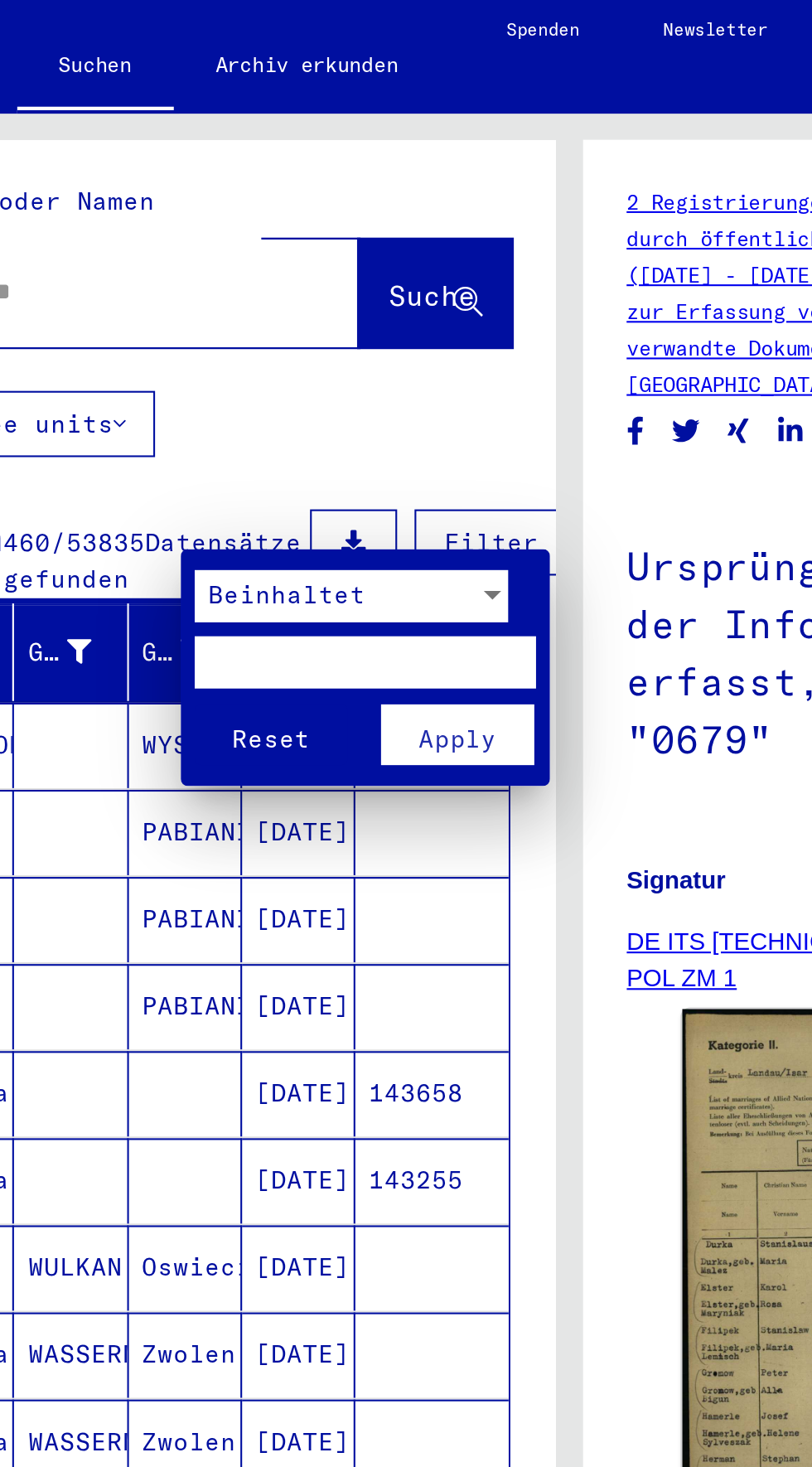
click at [439, 466] on div at bounding box center [406, 733] width 812 height 1467
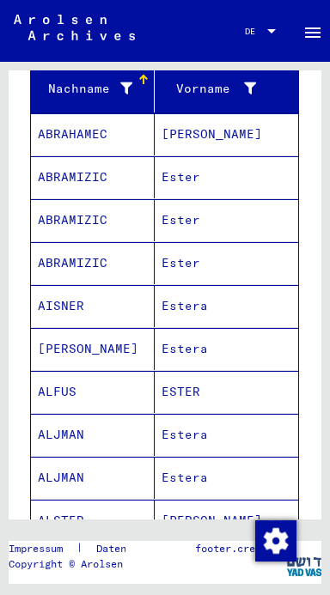
scroll to position [251, 0]
